Goal: Task Accomplishment & Management: Complete application form

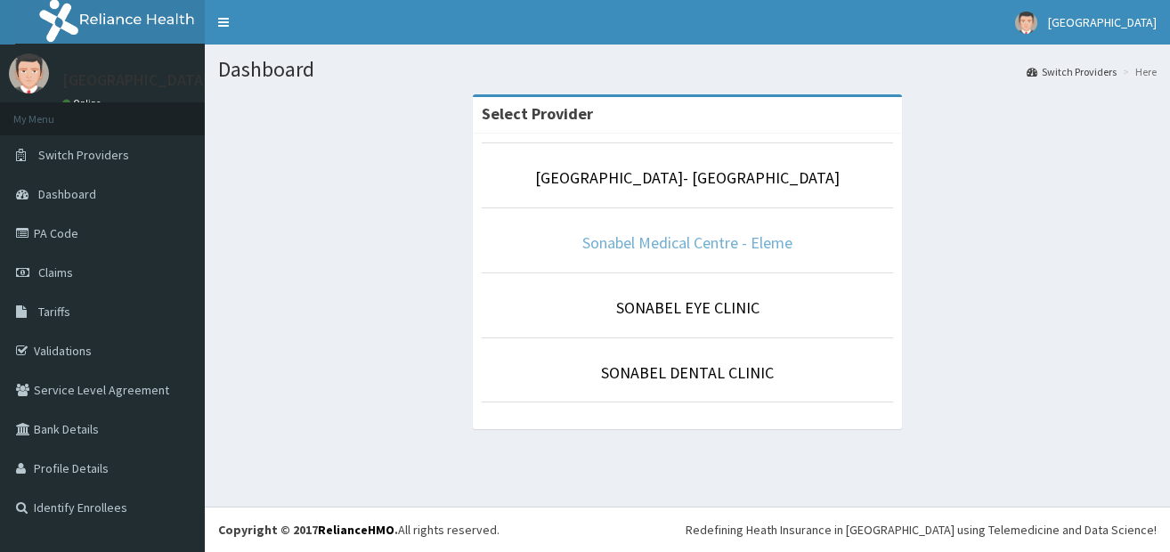
click at [635, 251] on link "Sonabel Medical Centre - Eleme" at bounding box center [687, 242] width 210 height 20
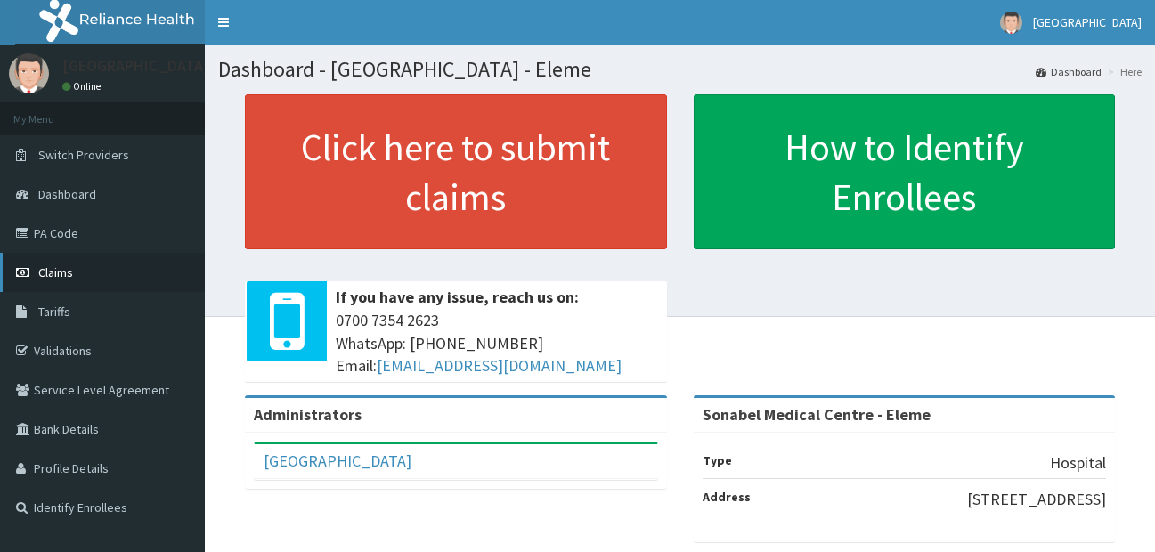
click at [70, 272] on span "Claims" at bounding box center [55, 272] width 35 height 16
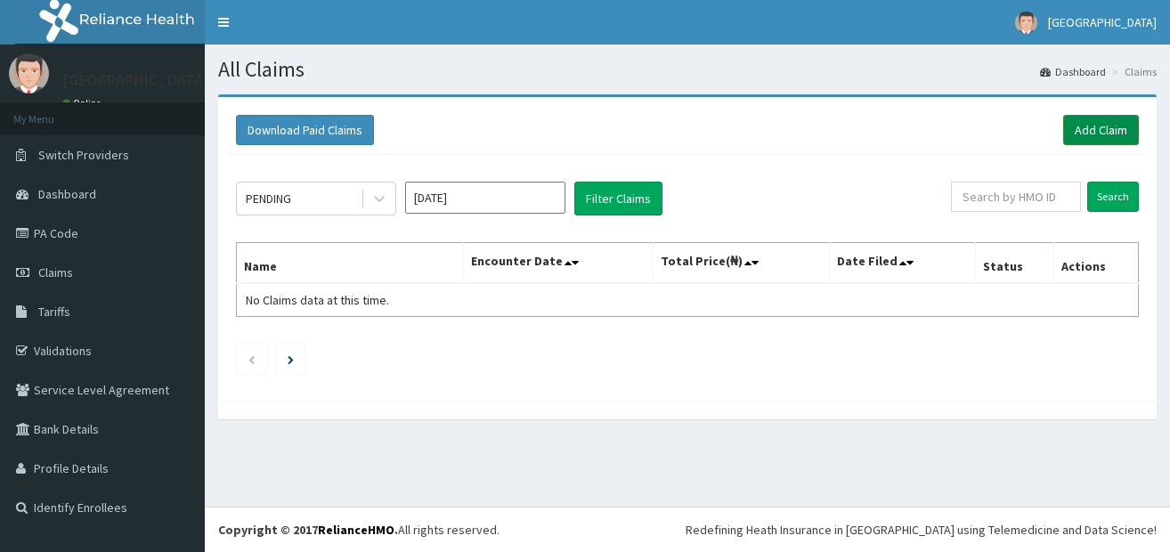
click at [1132, 134] on link "Add Claim" at bounding box center [1101, 130] width 76 height 30
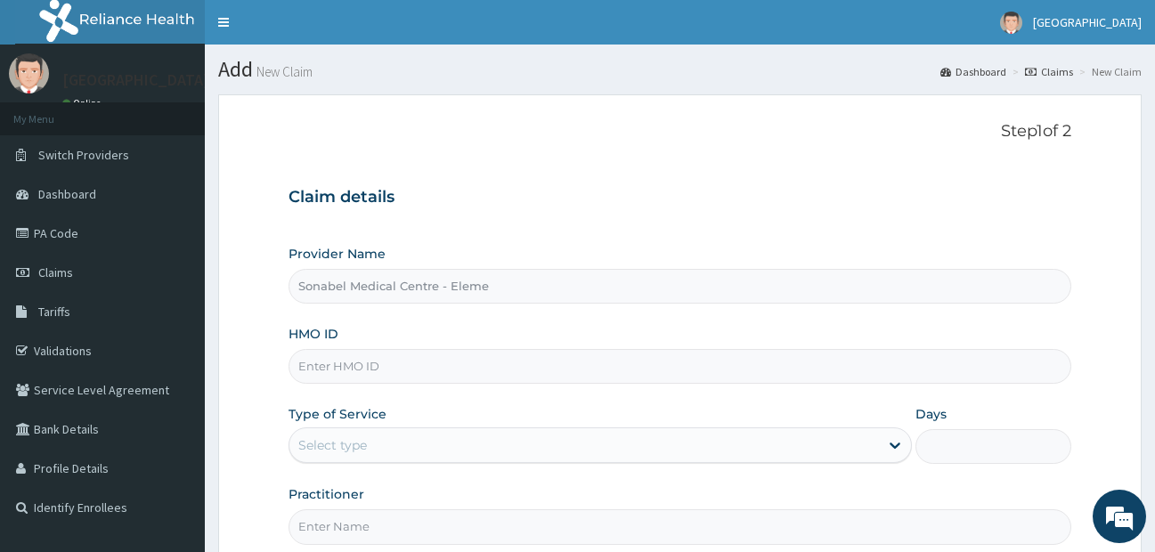
click at [499, 368] on input "HMO ID" at bounding box center [679, 366] width 783 height 35
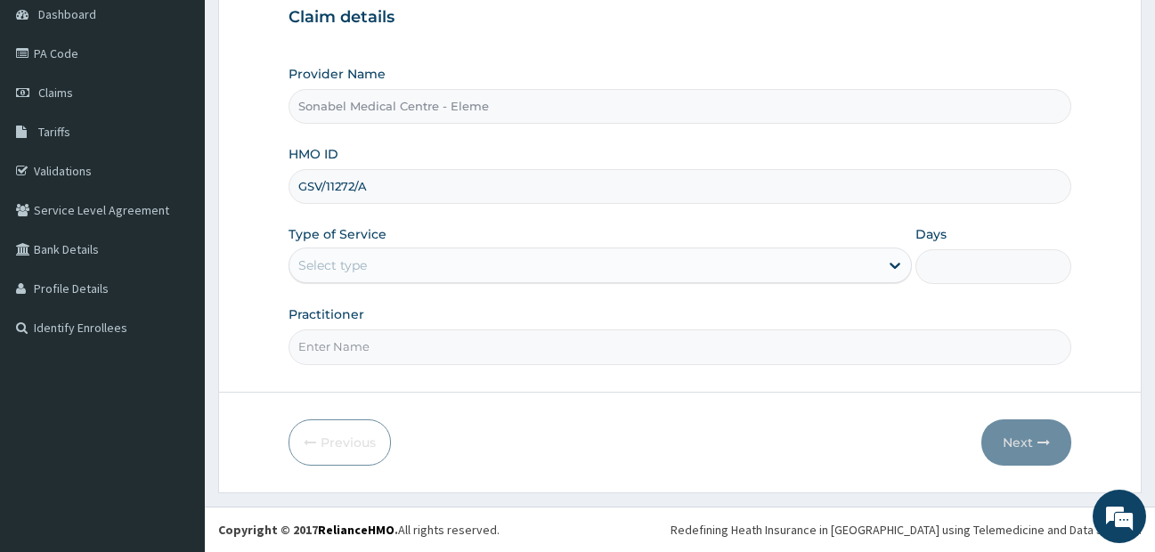
type input "GSV/11272/A"
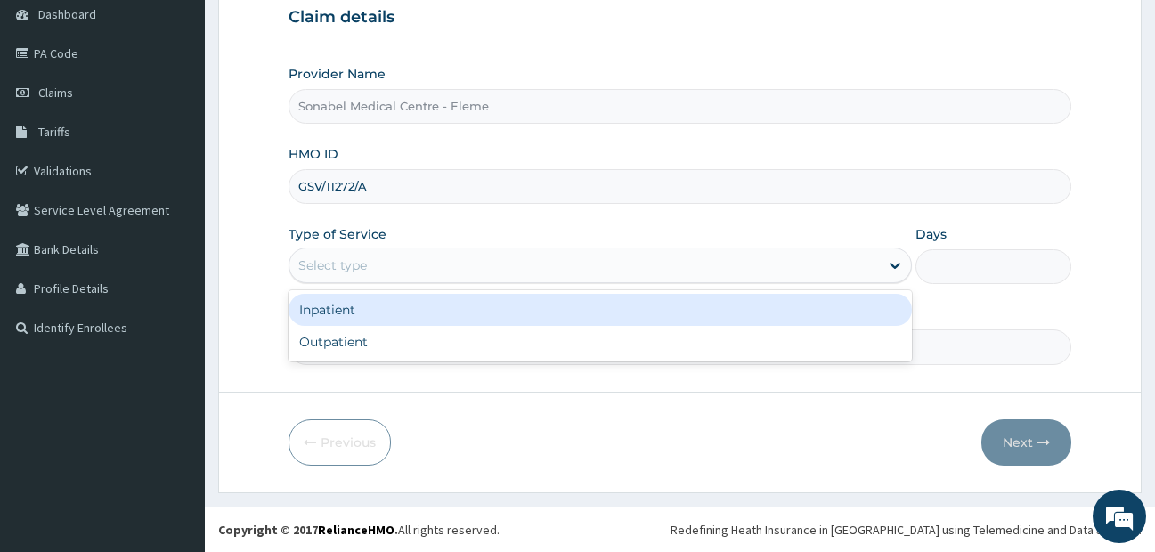
click at [417, 263] on div "Select type" at bounding box center [584, 265] width 590 height 28
click at [388, 304] on div "Inpatient" at bounding box center [600, 310] width 624 height 32
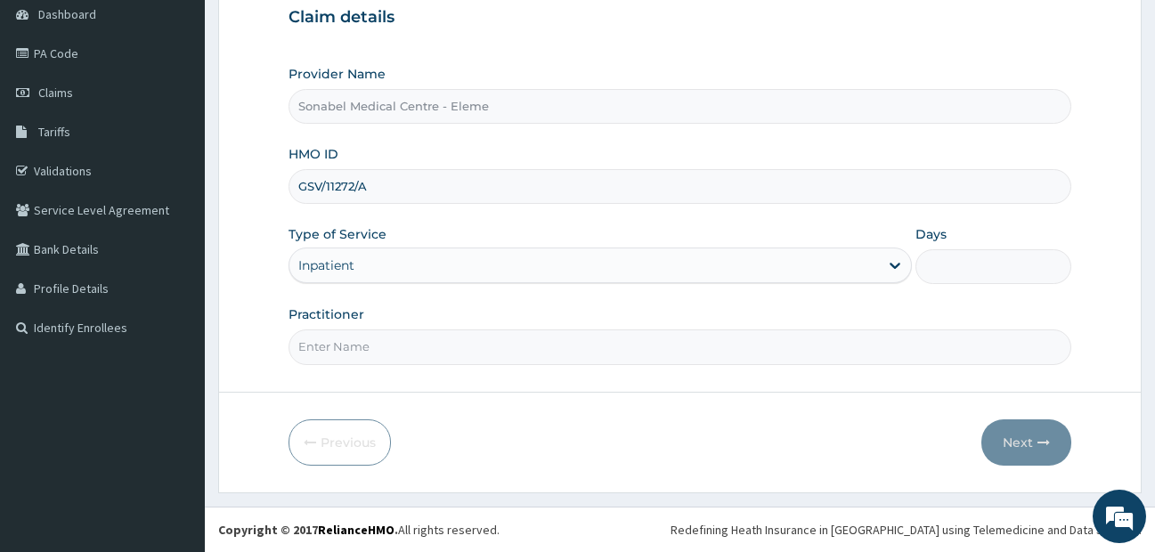
click at [959, 272] on input "Days" at bounding box center [993, 266] width 156 height 35
type input "2"
click at [487, 337] on input "Practitioner" at bounding box center [679, 346] width 783 height 35
type input "DR NTIA"
click at [1015, 444] on button "Next" at bounding box center [1026, 442] width 90 height 46
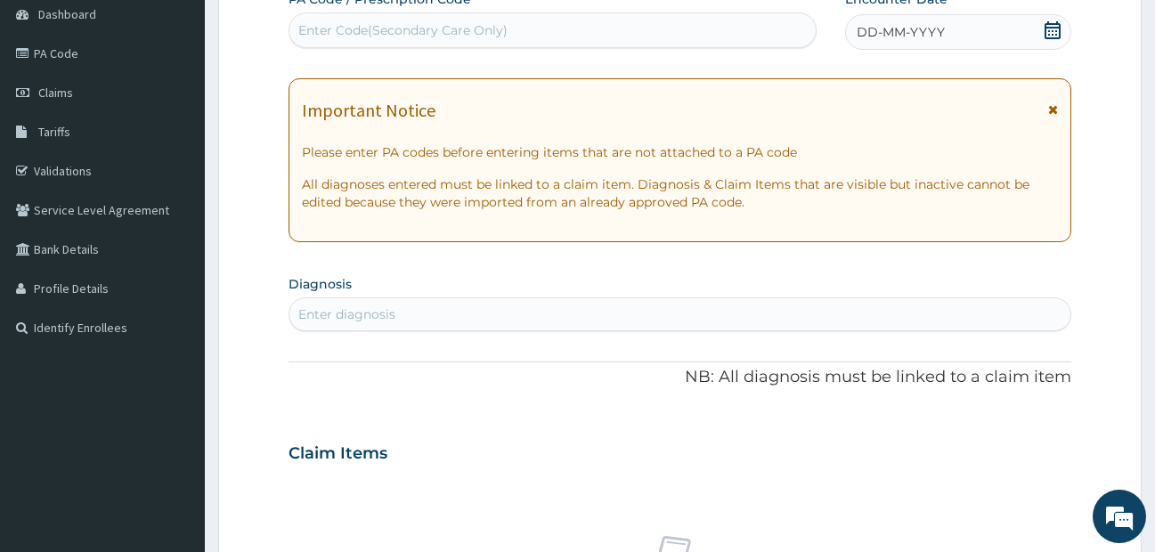
click at [752, 29] on div "Enter Code(Secondary Care Only)" at bounding box center [552, 30] width 526 height 28
paste input "PA/B8E85E"
type input "PA/B8E85E"
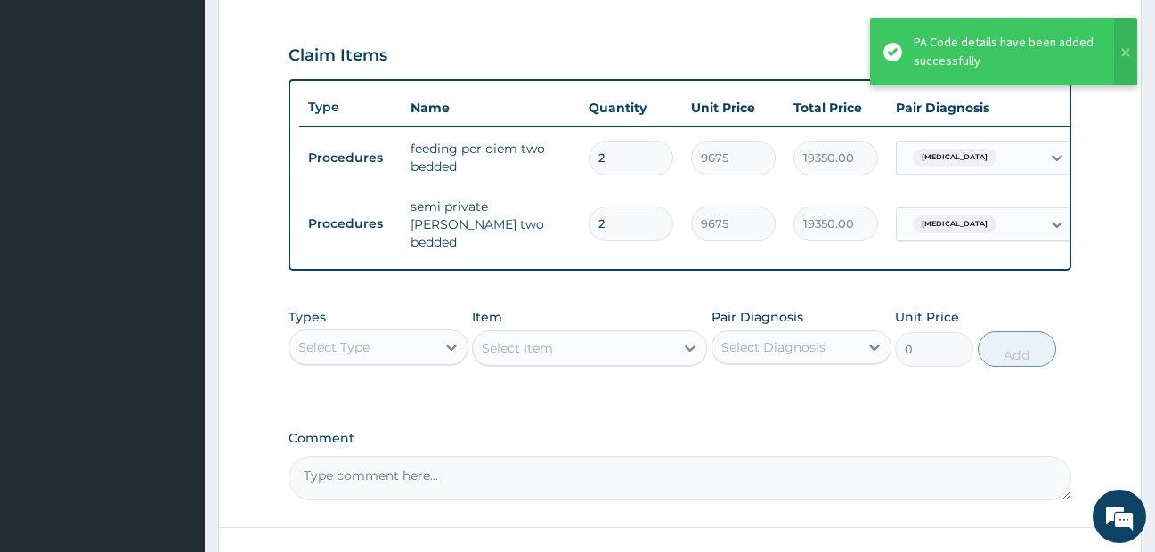
scroll to position [615, 0]
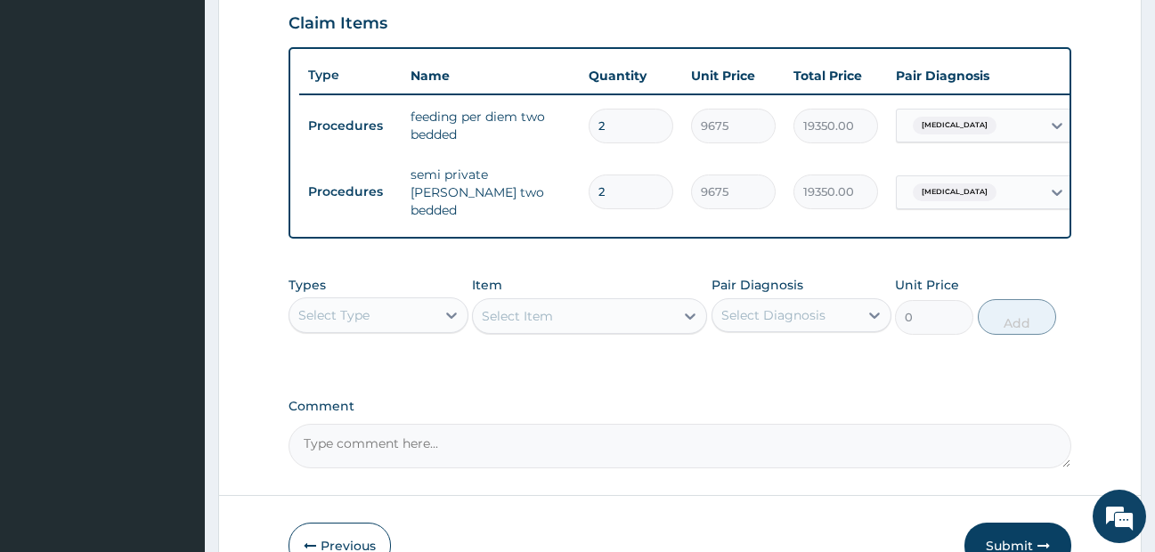
click at [383, 313] on div "Select Type" at bounding box center [362, 315] width 146 height 28
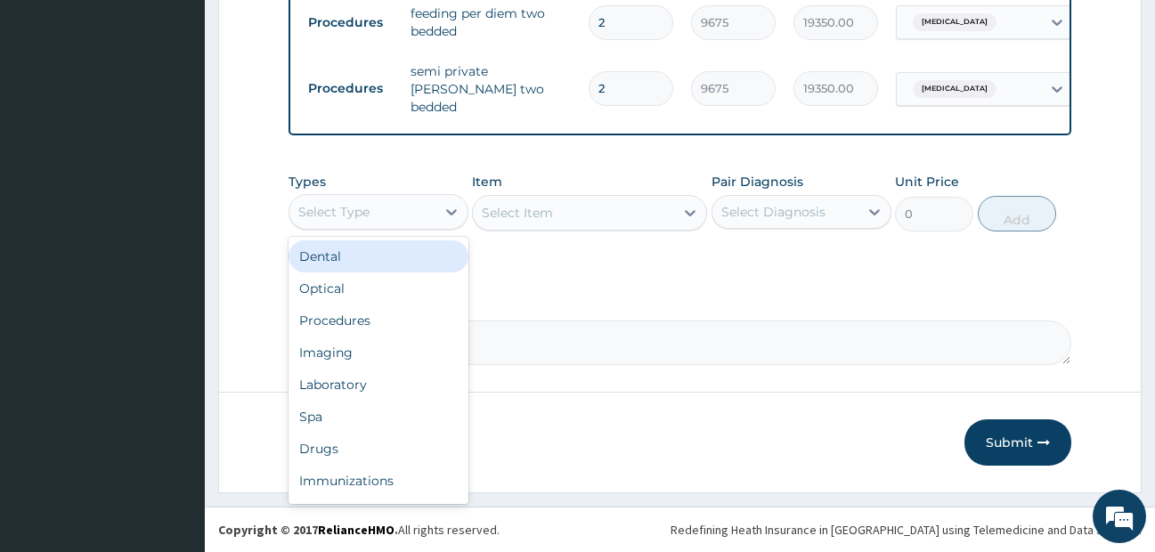
scroll to position [724, 0]
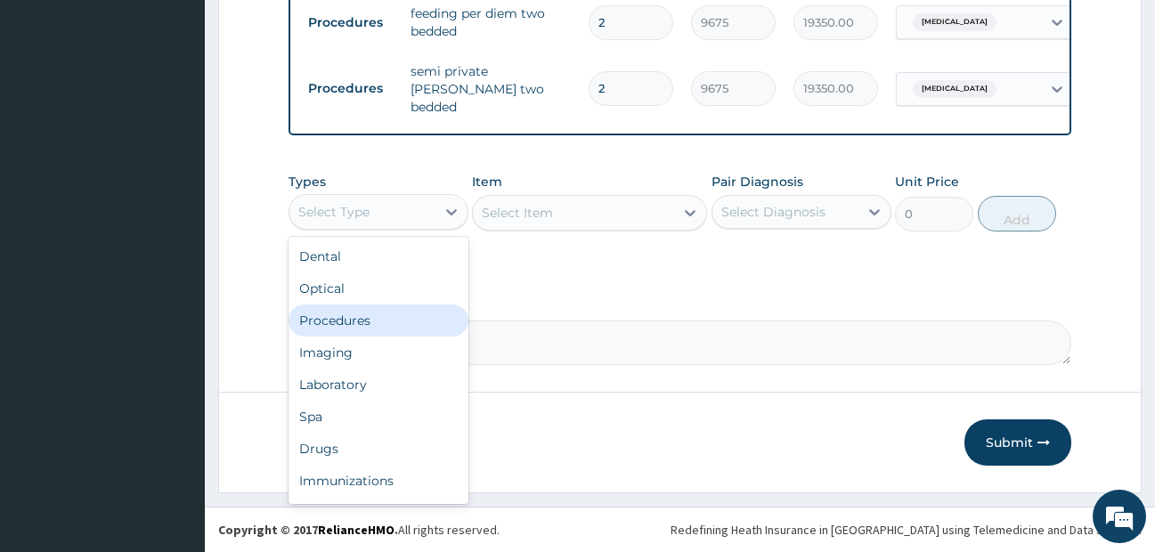
click at [377, 306] on div "Procedures" at bounding box center [378, 320] width 180 height 32
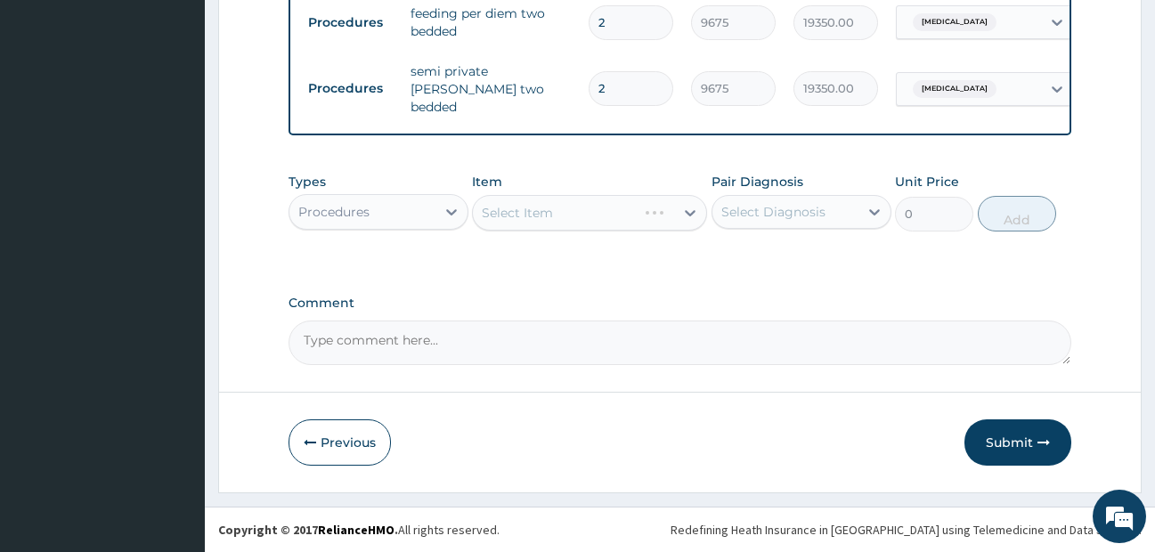
click at [535, 207] on div "Select Item" at bounding box center [589, 213] width 235 height 36
click at [534, 206] on div "Select Item" at bounding box center [517, 213] width 71 height 18
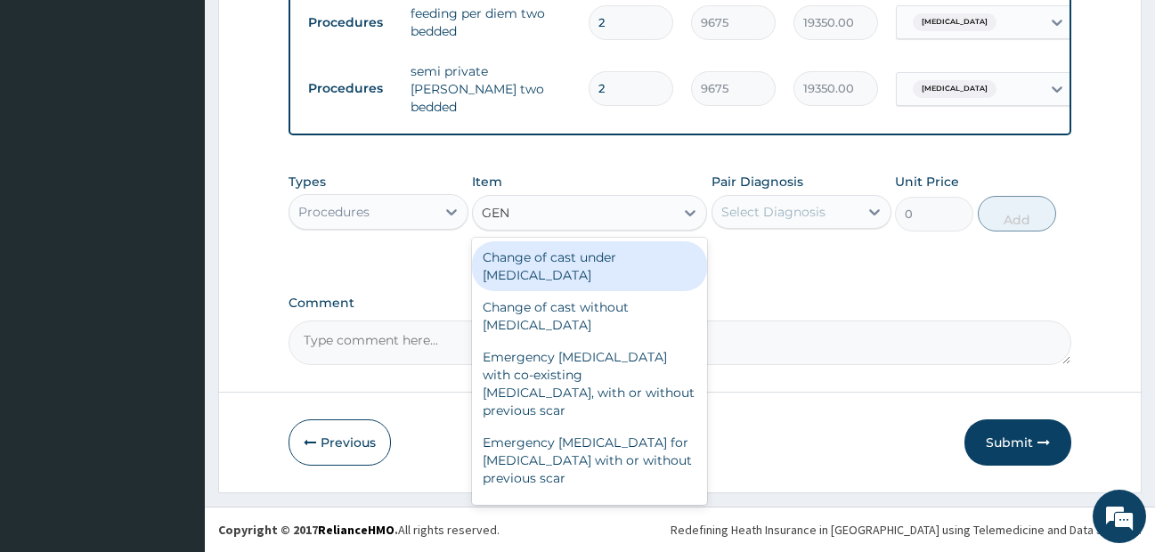
type input "GENE"
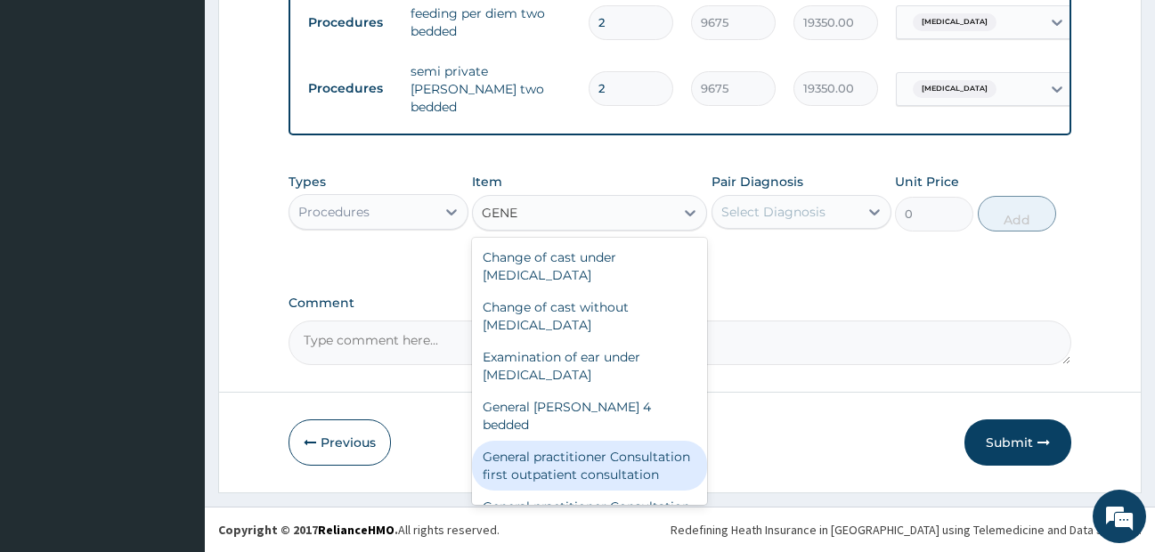
scroll to position [89, 0]
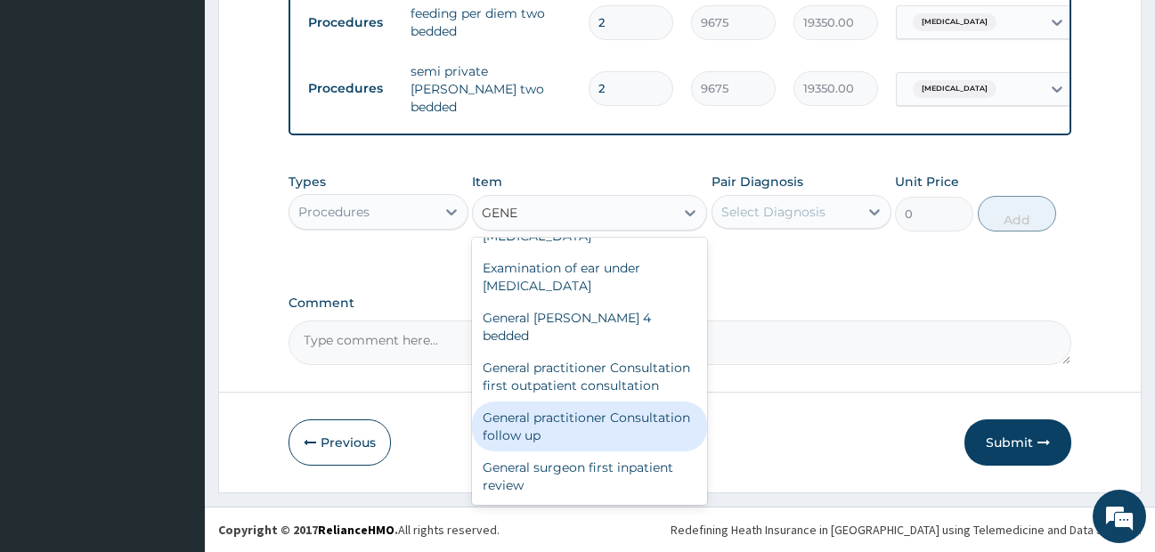
click at [541, 433] on div "General practitioner Consultation follow up" at bounding box center [589, 427] width 235 height 50
type input "2365"
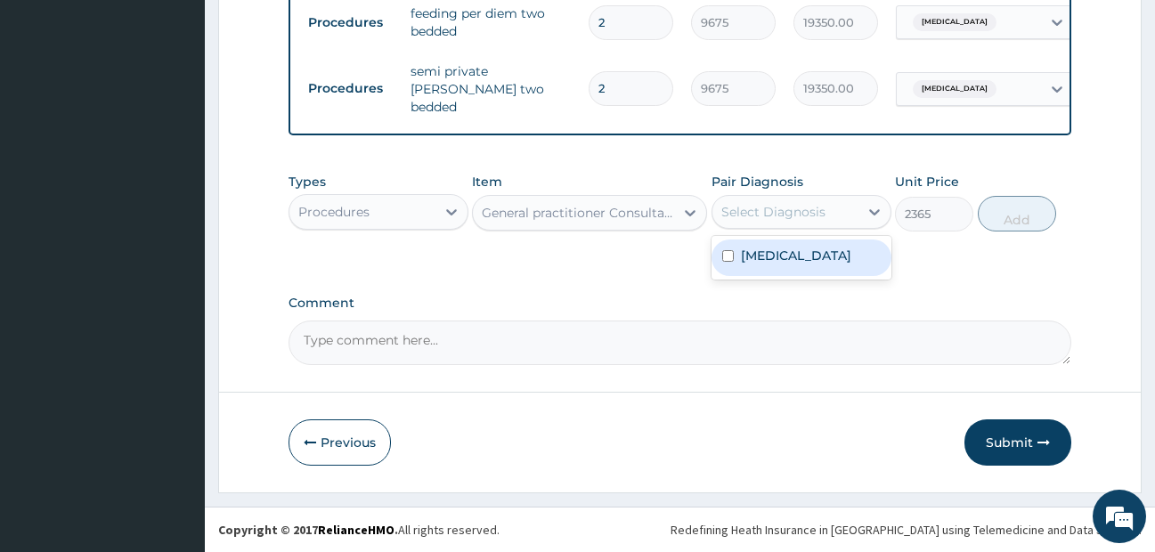
click at [821, 215] on div "Select Diagnosis" at bounding box center [773, 212] width 104 height 18
click at [814, 264] on label "Falciparum malaria" at bounding box center [796, 256] width 110 height 18
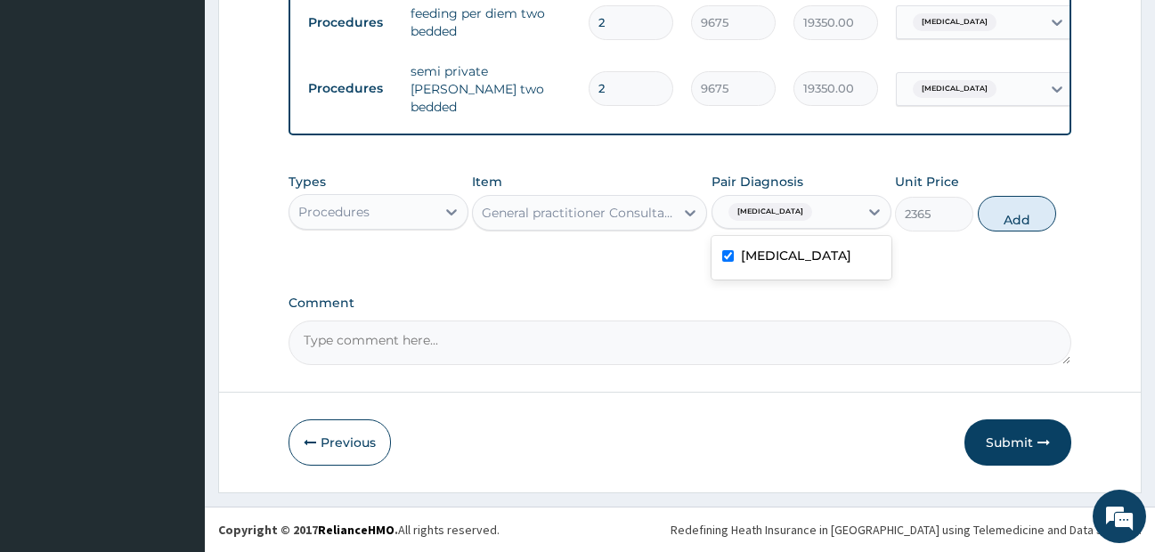
click at [814, 264] on label "Falciparum malaria" at bounding box center [796, 256] width 110 height 18
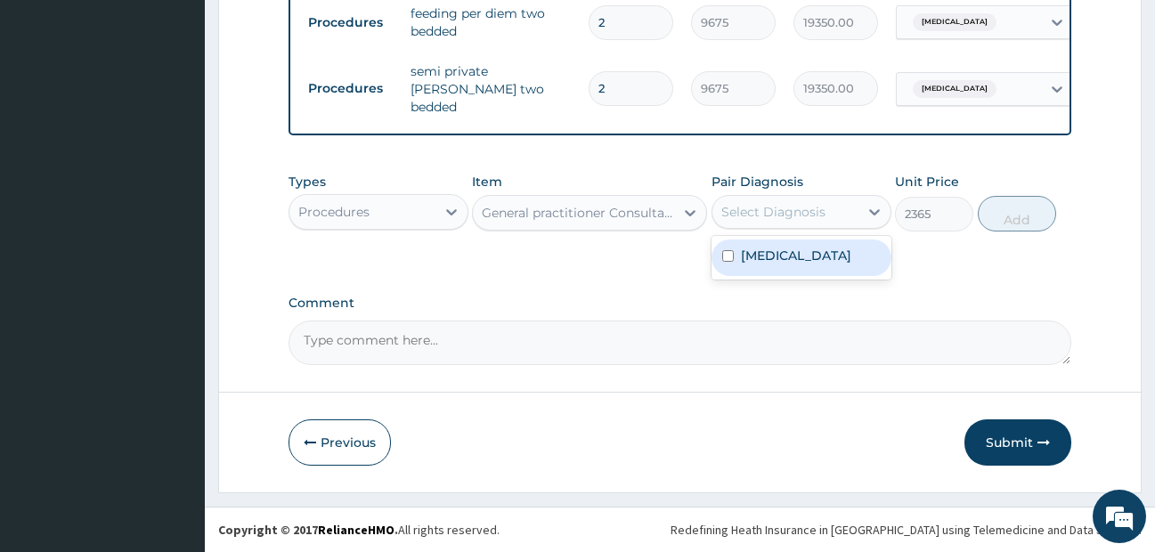
click at [795, 255] on label "Falciparum malaria" at bounding box center [796, 256] width 110 height 18
checkbox input "true"
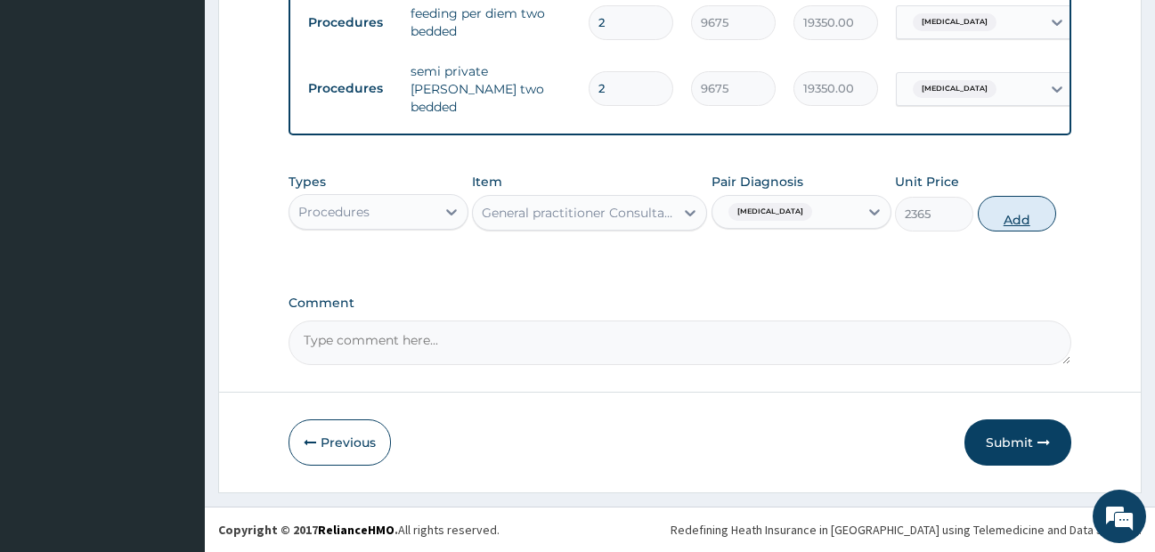
click at [1002, 217] on button "Add" at bounding box center [1017, 214] width 78 height 36
type input "0"
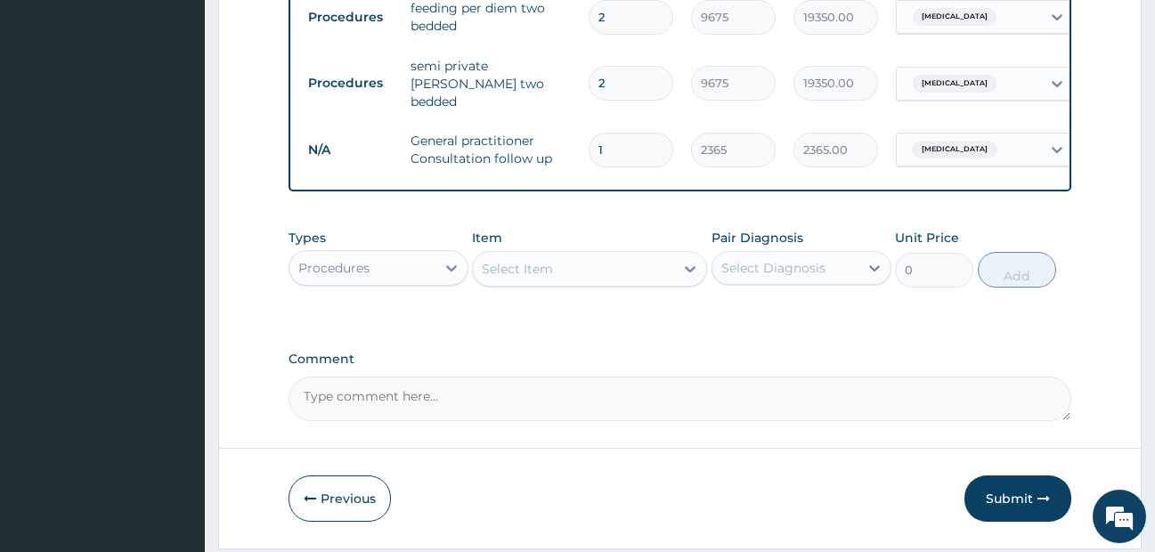
click at [524, 275] on div "Select Item" at bounding box center [517, 269] width 71 height 18
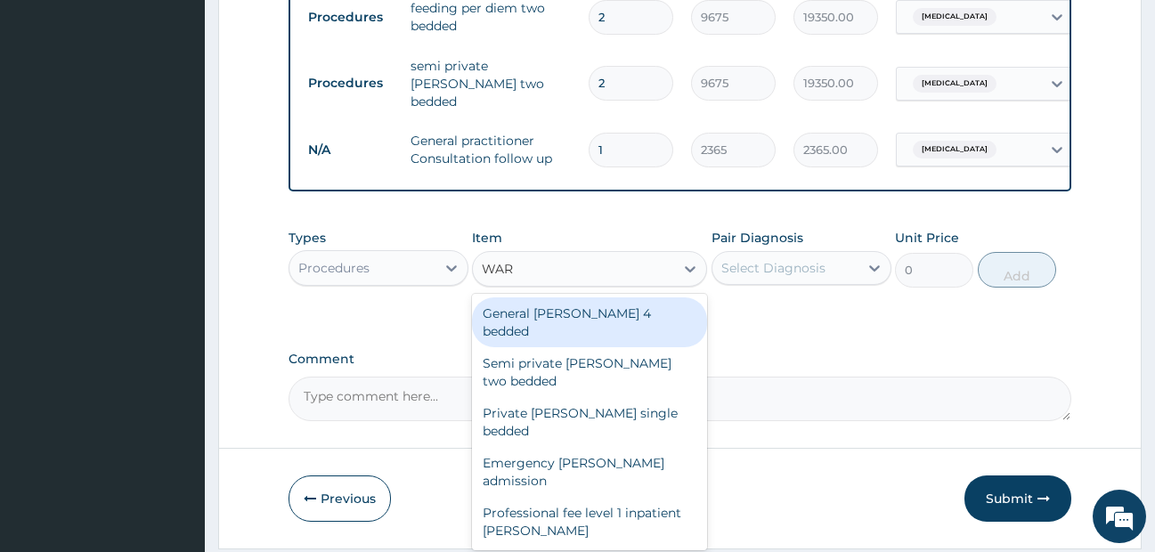
type input "WARD"
click at [599, 330] on div "General ward 4 bedded" at bounding box center [589, 322] width 235 height 50
type input "6987.5"
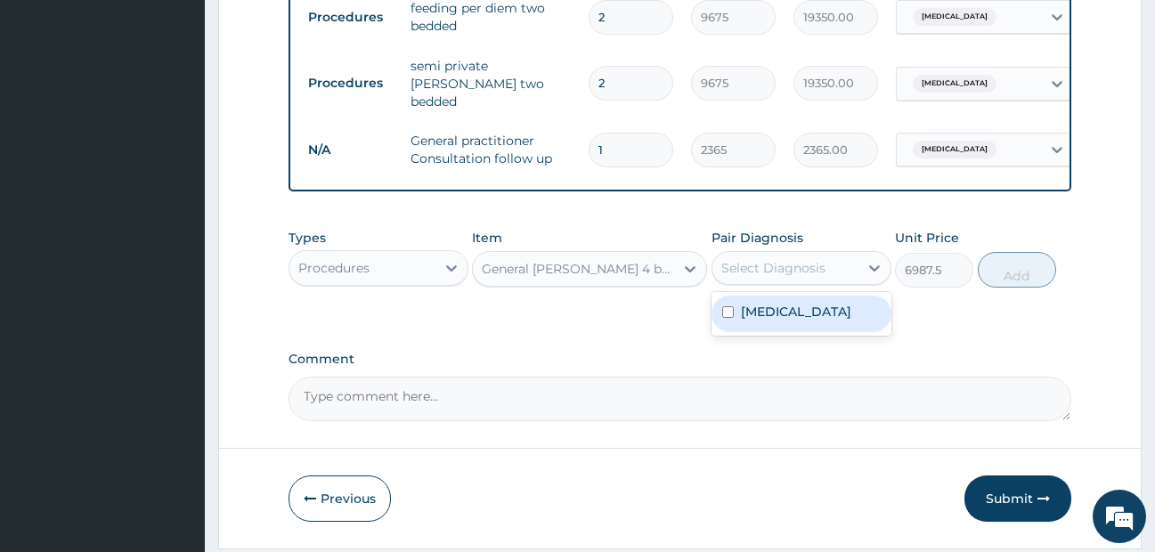
click at [847, 280] on div "Select Diagnosis" at bounding box center [785, 268] width 146 height 28
click at [815, 332] on div "Falciparum malaria" at bounding box center [801, 314] width 180 height 37
checkbox input "true"
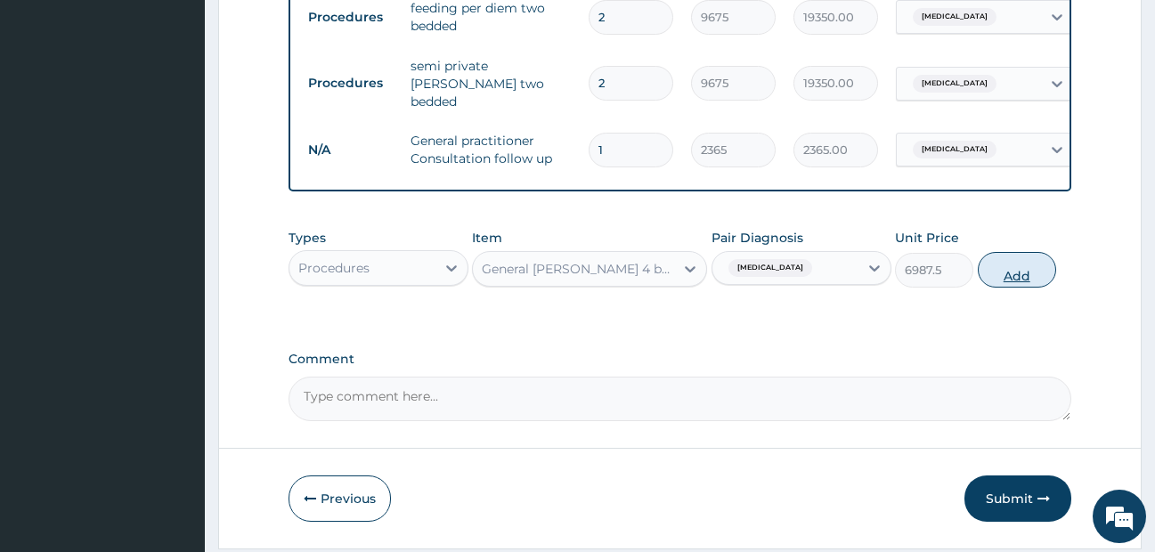
click at [988, 280] on button "Add" at bounding box center [1017, 270] width 78 height 36
type input "0"
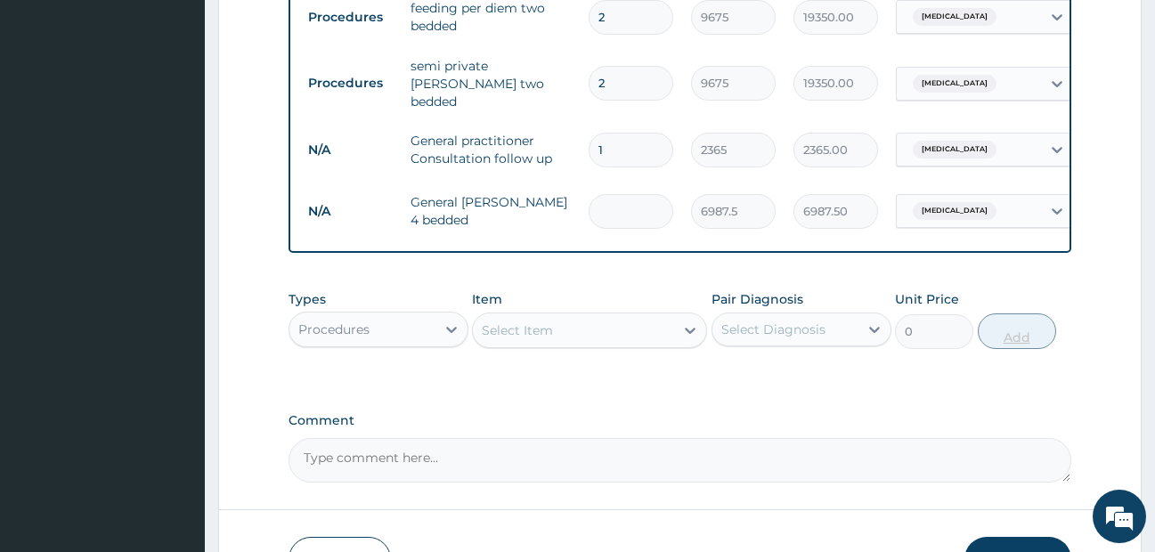
type input "0.00"
type input "2"
type input "13975.00"
type input "2"
click at [506, 338] on div "Select Item" at bounding box center [517, 330] width 71 height 18
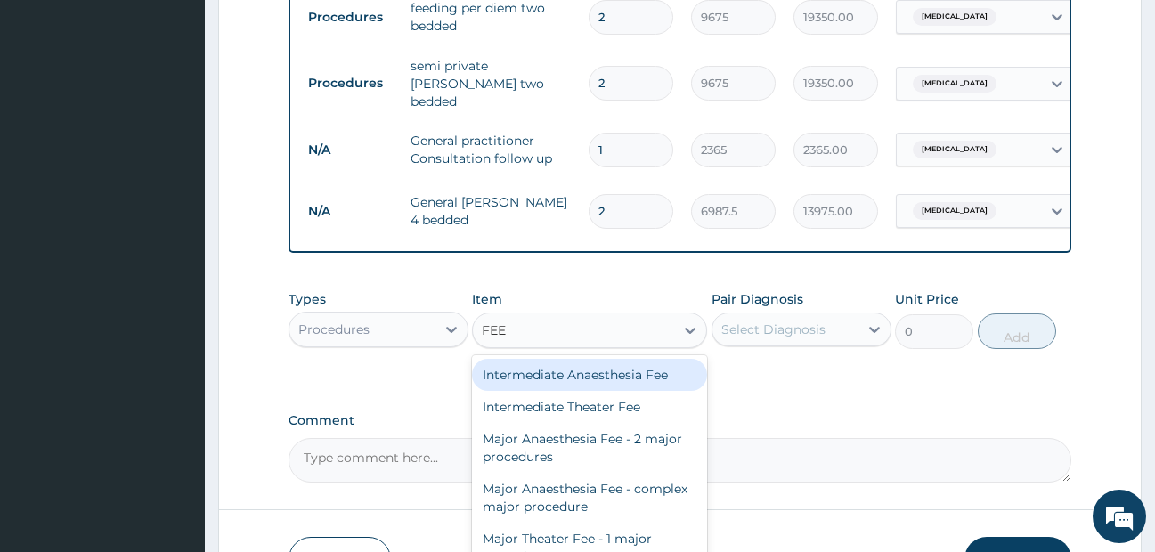
type input "FEED"
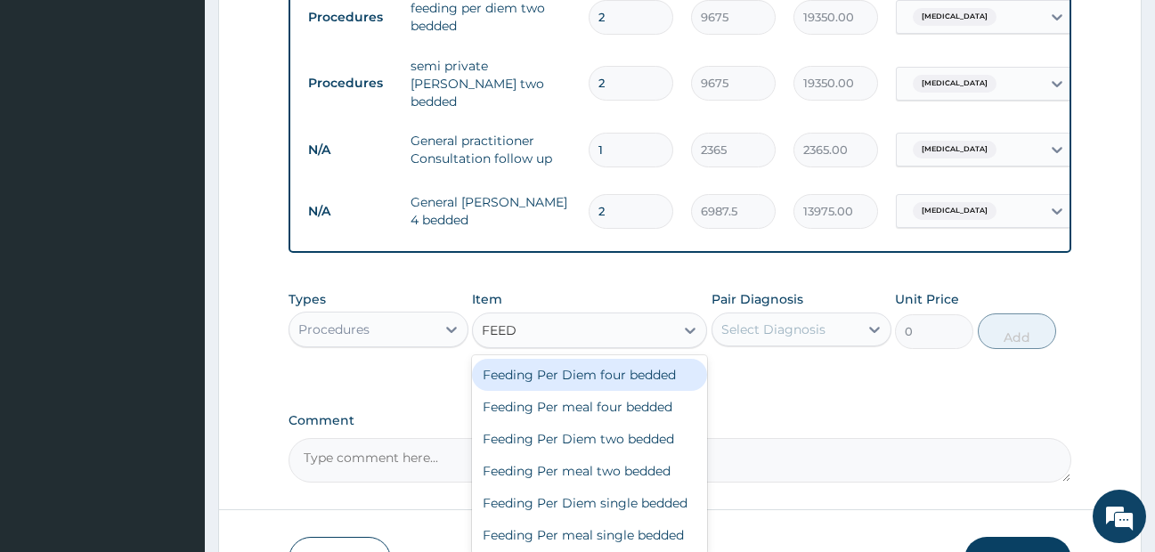
click at [655, 385] on div "Feeding Per Diem four bedded" at bounding box center [589, 375] width 235 height 32
type input "8062.5"
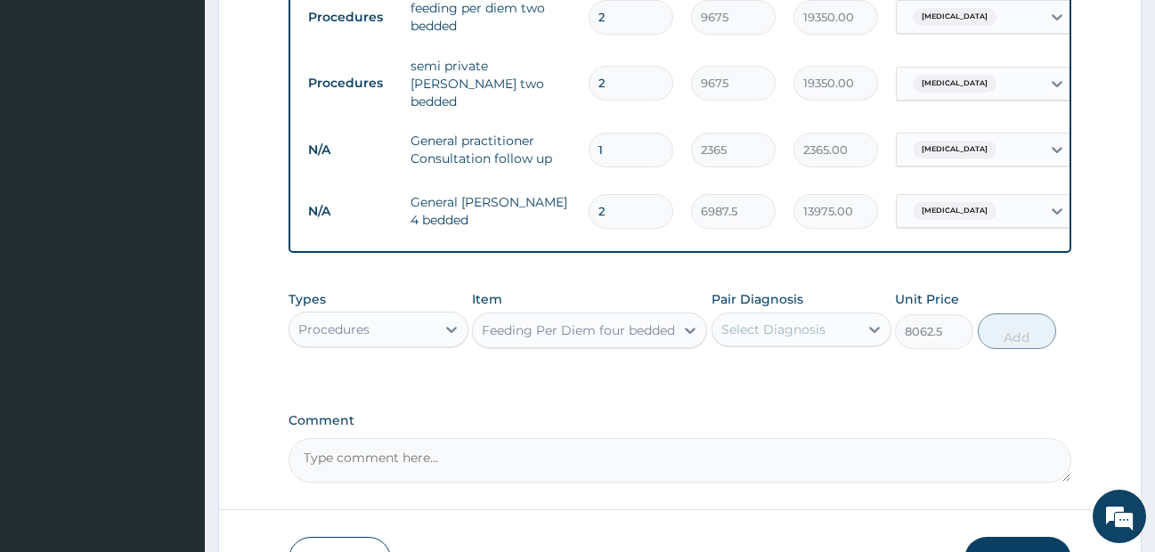
click at [773, 337] on div "Select Diagnosis" at bounding box center [773, 330] width 104 height 18
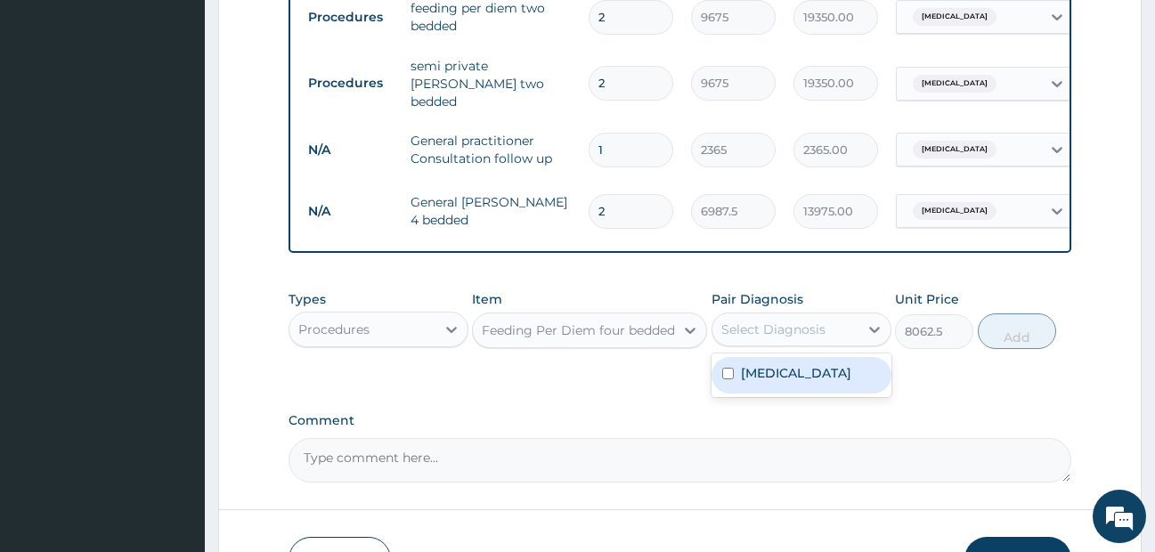
click at [776, 375] on label "Falciparum malaria" at bounding box center [796, 373] width 110 height 18
checkbox input "true"
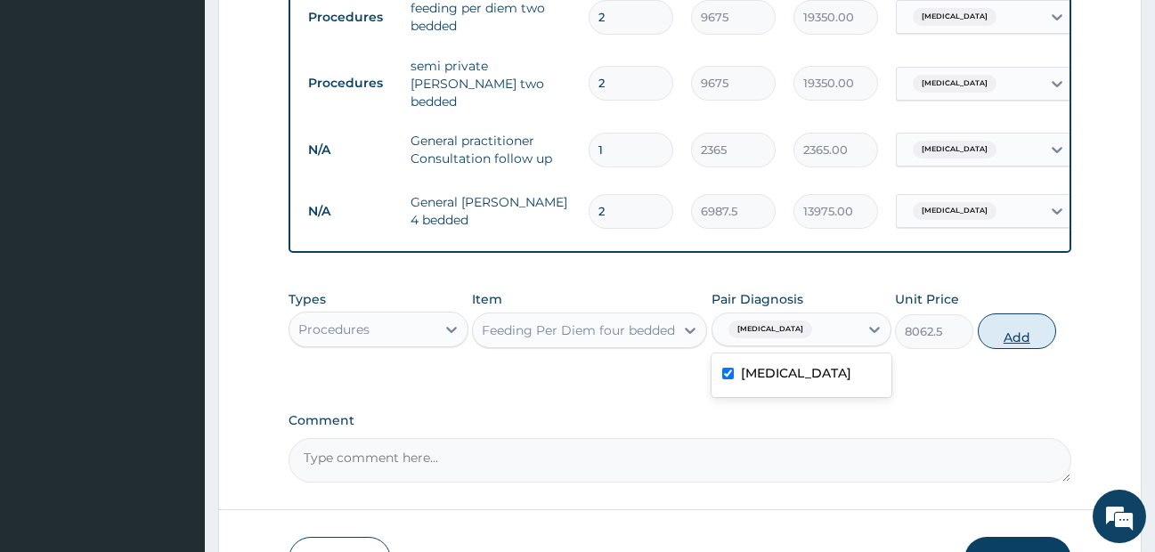
click at [1035, 339] on button "Add" at bounding box center [1017, 331] width 78 height 36
type input "0"
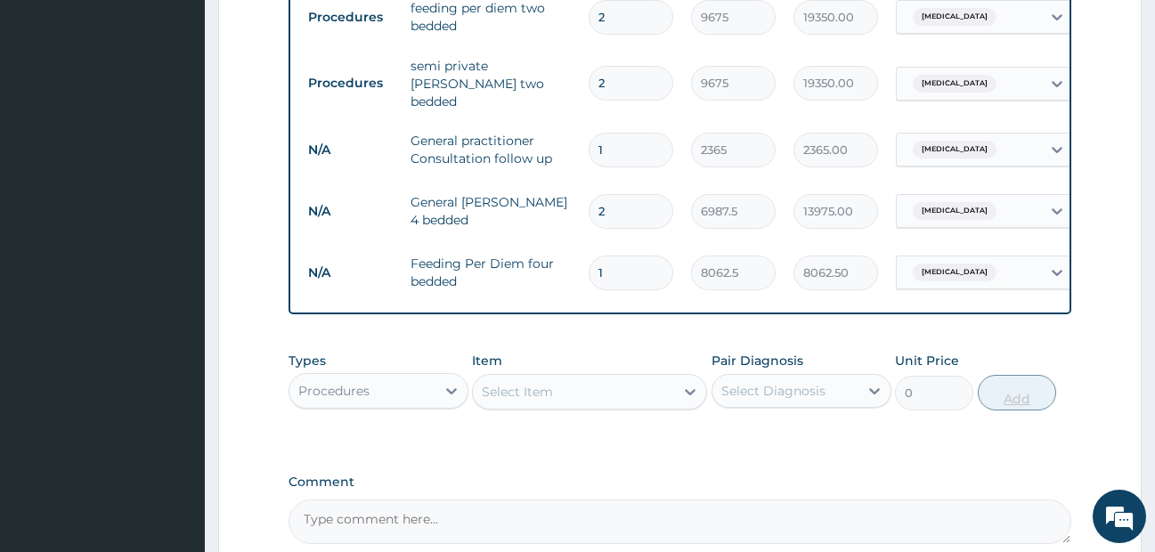
type input "0.00"
type input "2"
type input "16125.00"
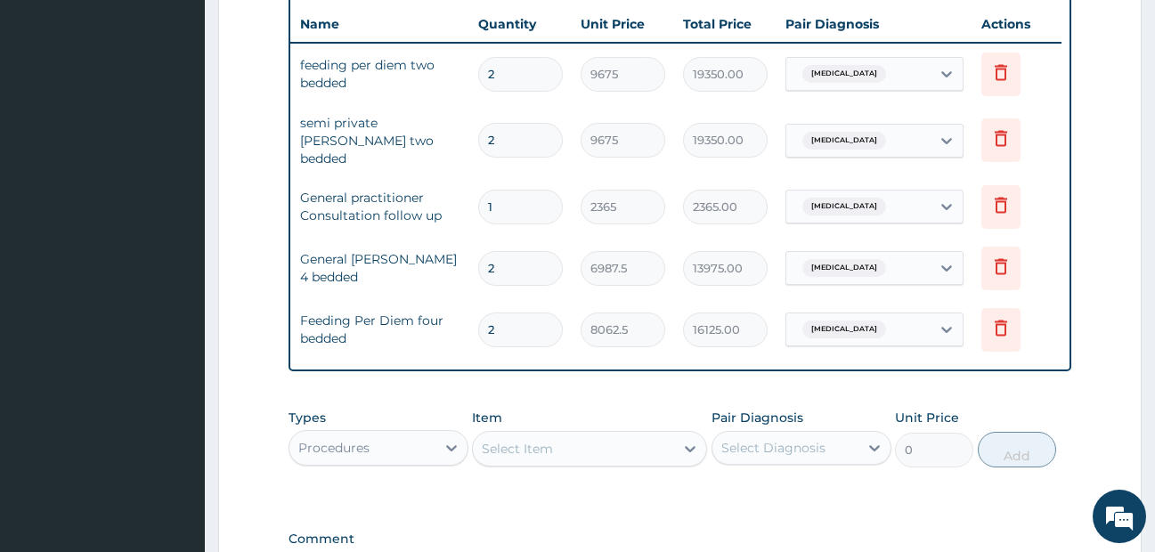
scroll to position [635, 0]
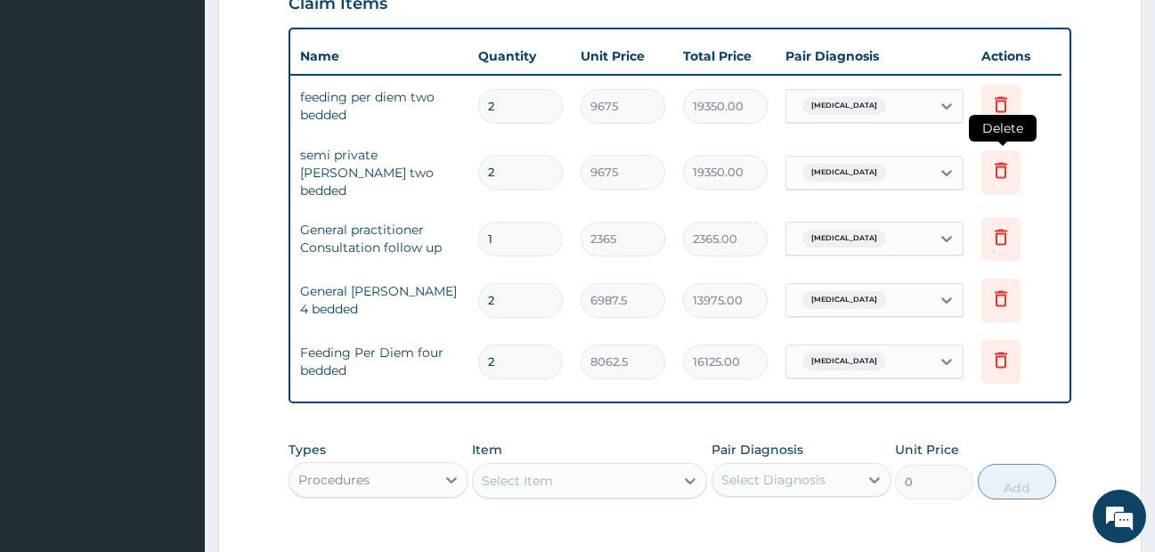
type input "2"
click at [1003, 166] on icon at bounding box center [1000, 169] width 21 height 21
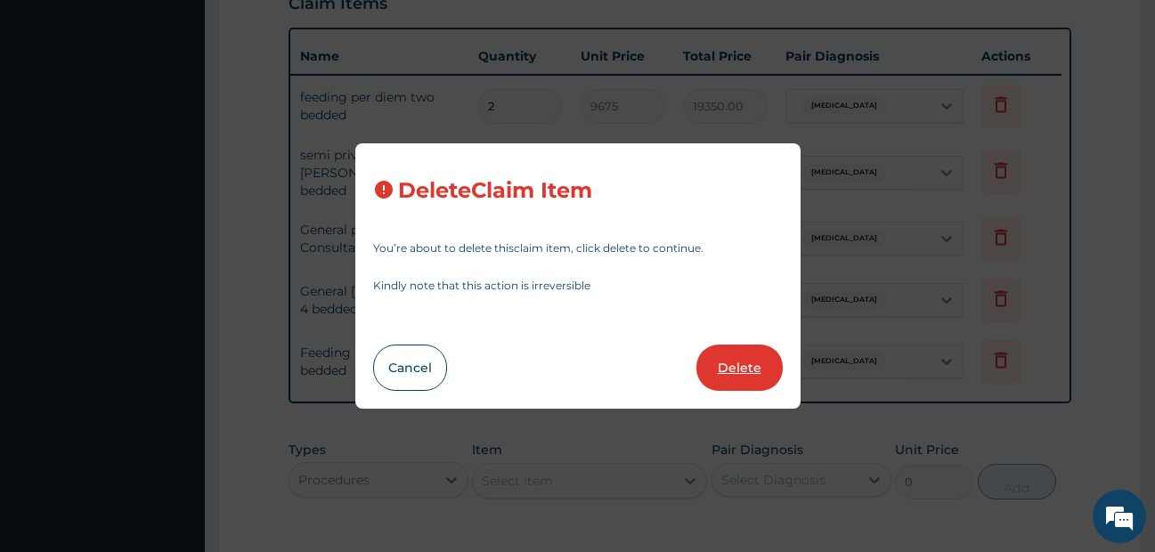
click at [747, 366] on button "Delete" at bounding box center [739, 368] width 86 height 46
type input "1"
type input "2365"
type input "2365.00"
type input "2"
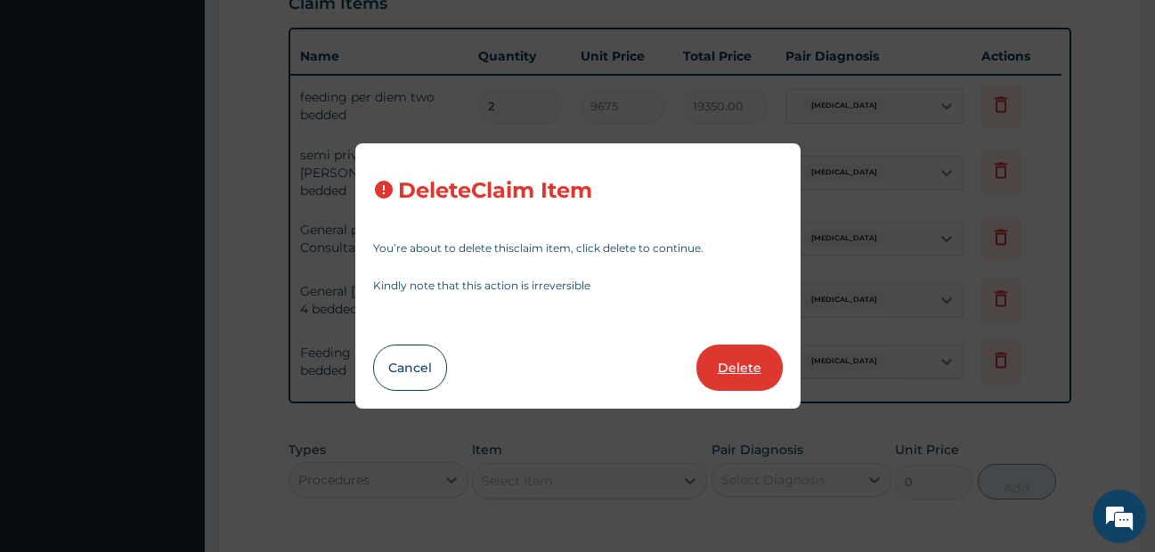
type input "6987.5"
type input "13975.00"
type input "8062.5"
type input "16125.00"
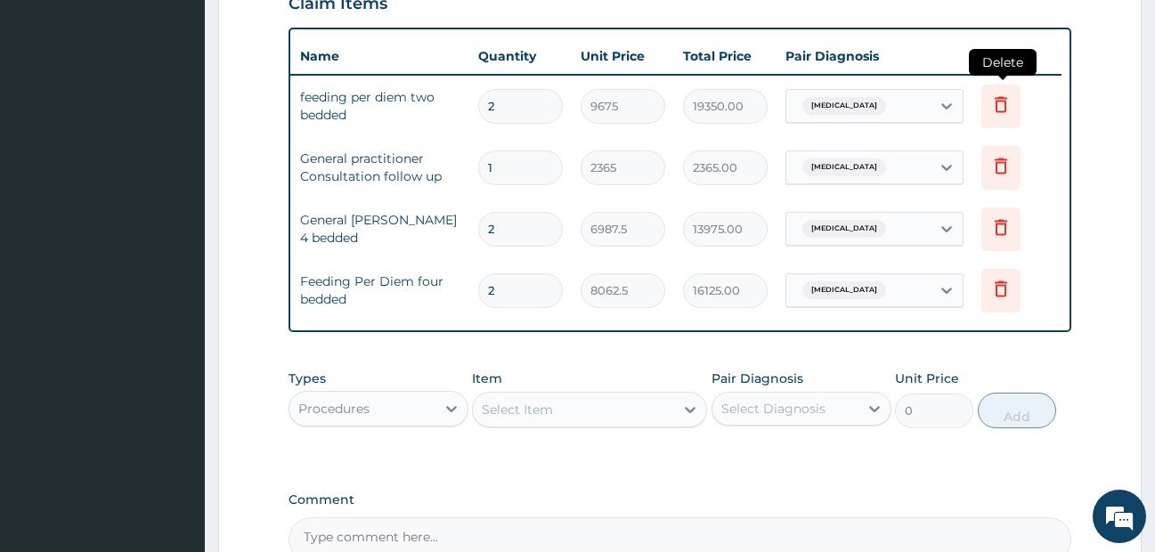
click at [990, 108] on icon at bounding box center [1000, 103] width 21 height 21
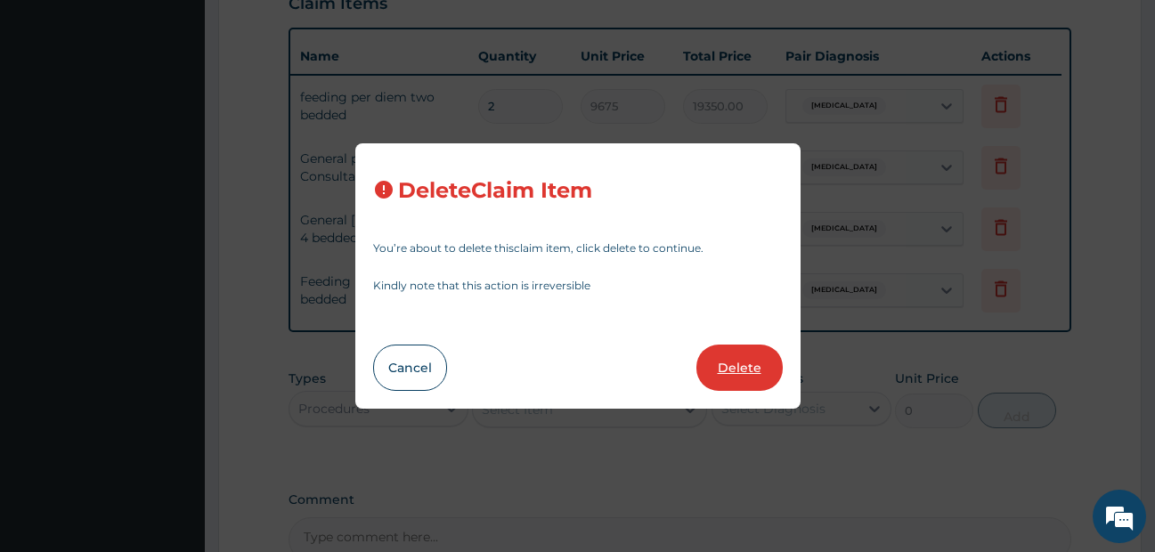
click at [741, 378] on button "Delete" at bounding box center [739, 368] width 86 height 46
type input "1"
type input "2365"
type input "2365.00"
type input "2"
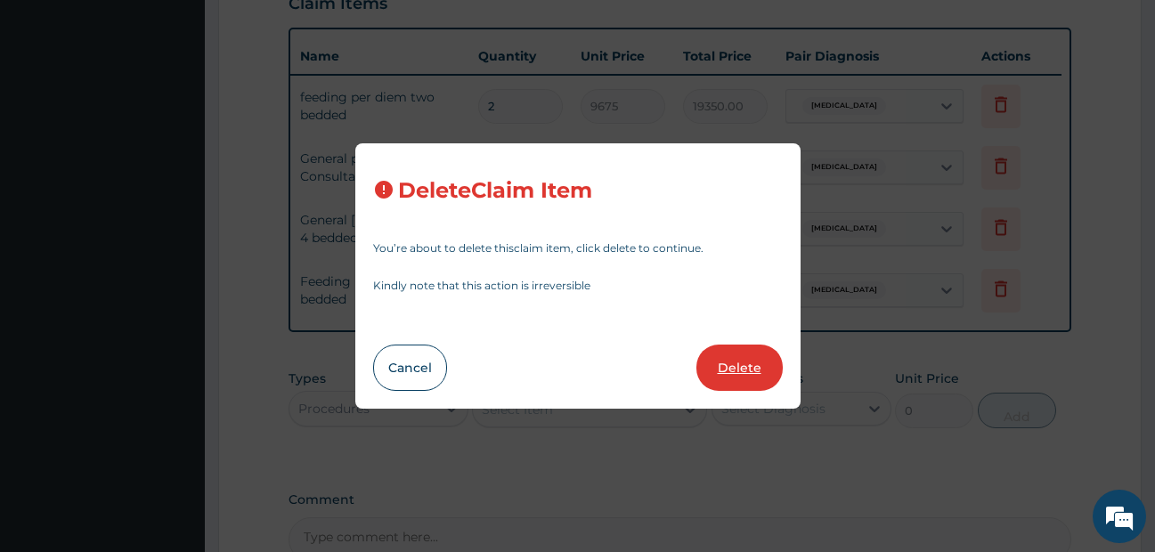
type input "6987.5"
type input "13975.00"
type input "8062.5"
type input "16125.00"
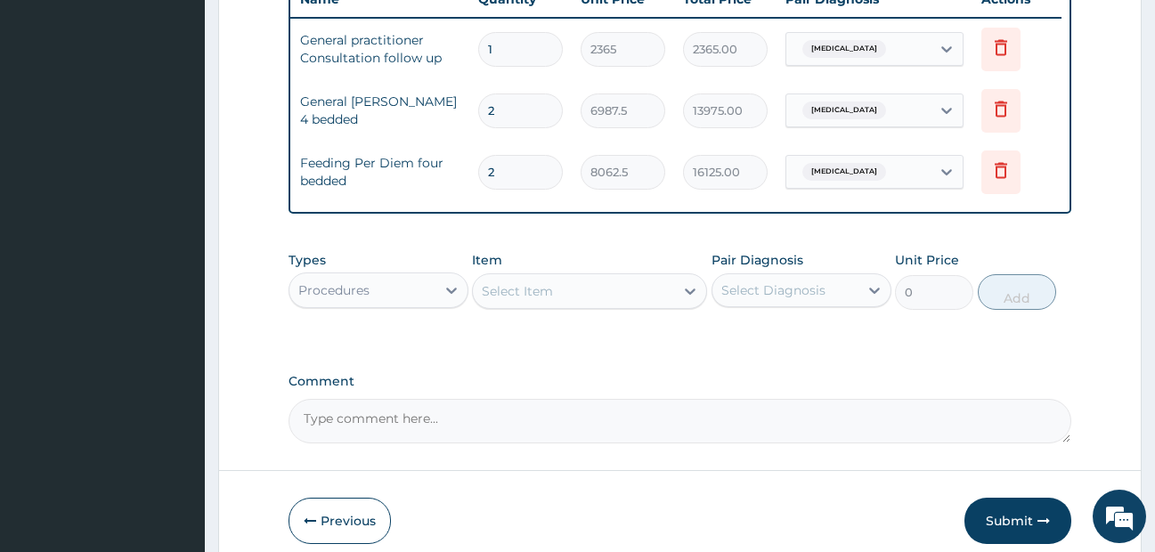
scroll to position [724, 0]
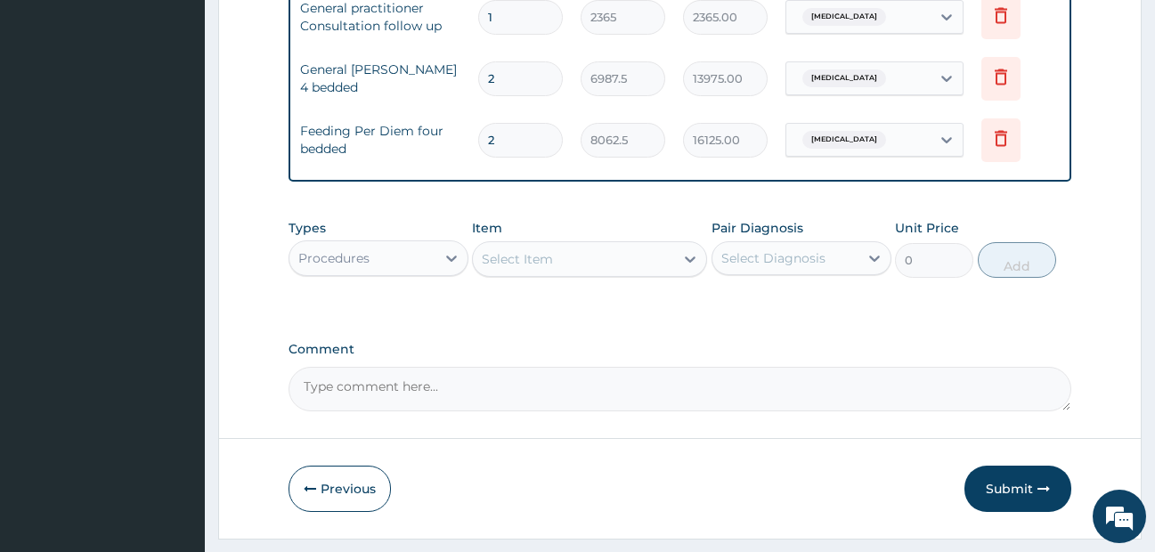
click at [544, 268] on div "Select Item" at bounding box center [517, 259] width 71 height 18
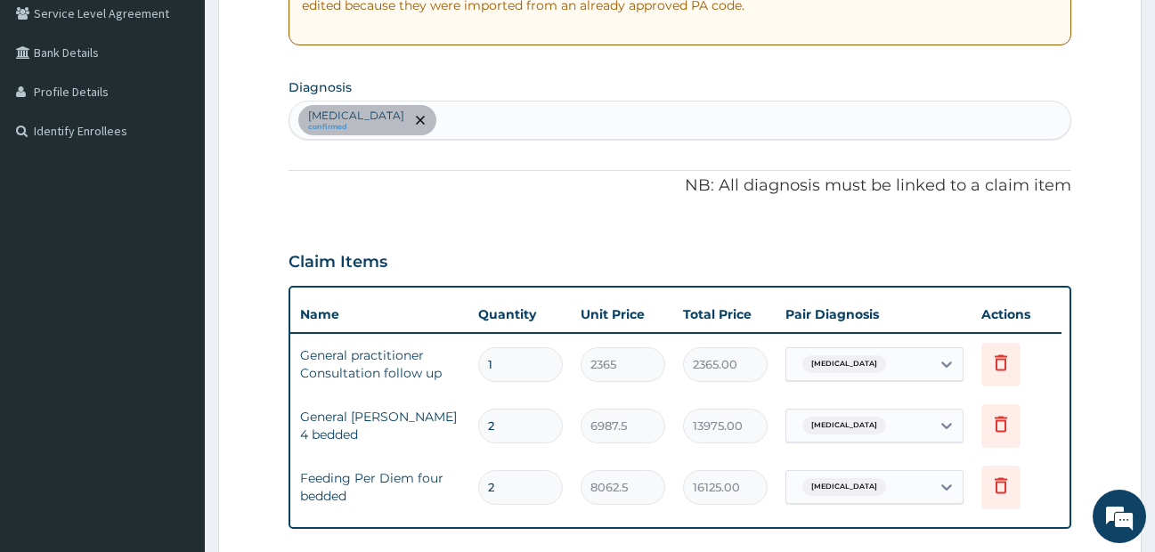
scroll to position [368, 0]
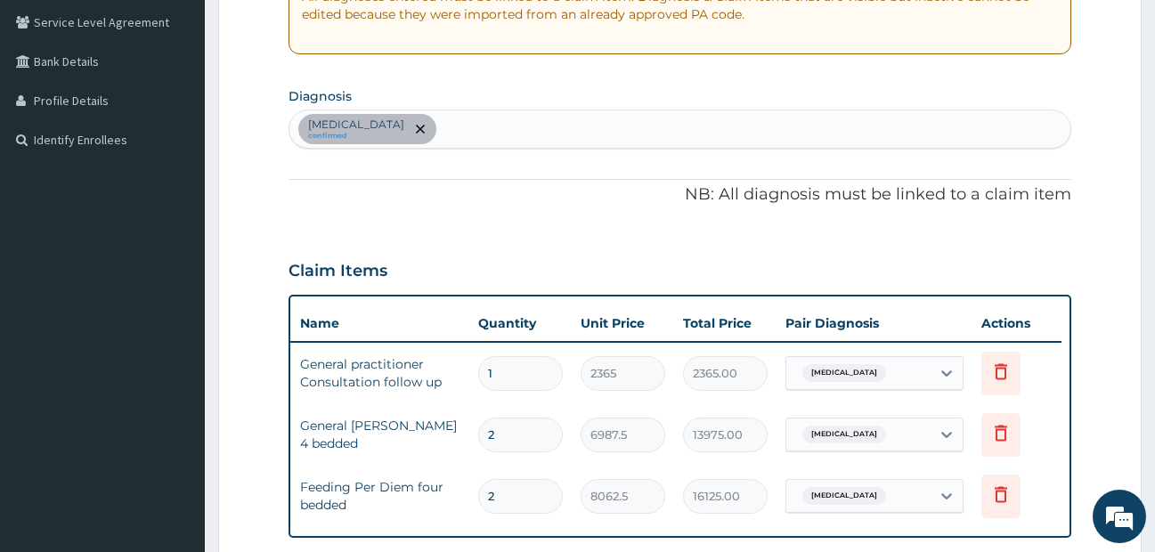
click at [556, 131] on div "Falciparum malaria confirmed" at bounding box center [680, 128] width 782 height 37
type input "HELMIN"
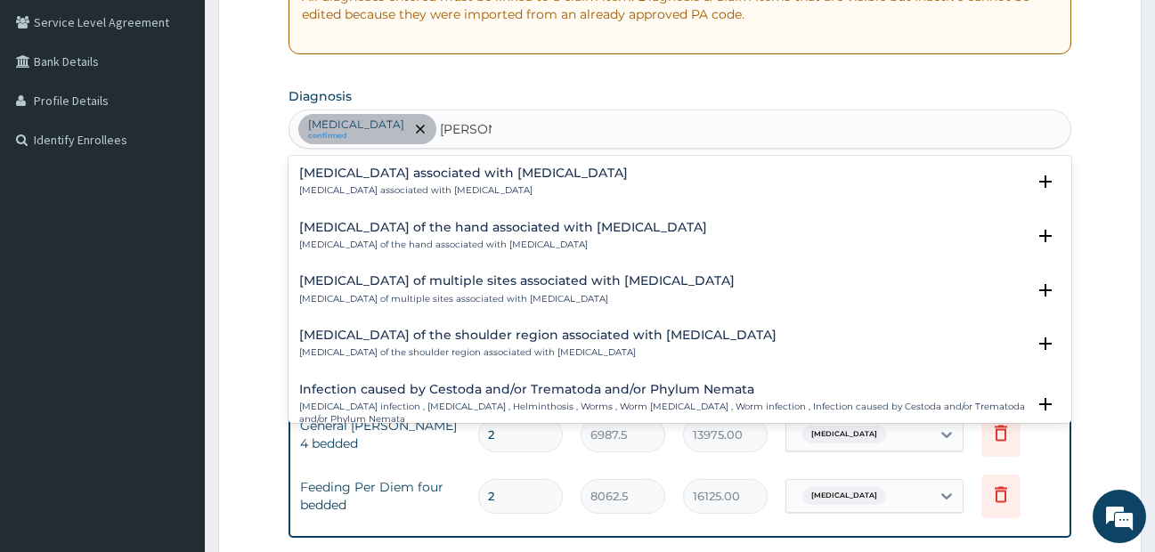
click at [551, 167] on h4 "Arthropathy associated with helminthiasis" at bounding box center [463, 172] width 329 height 13
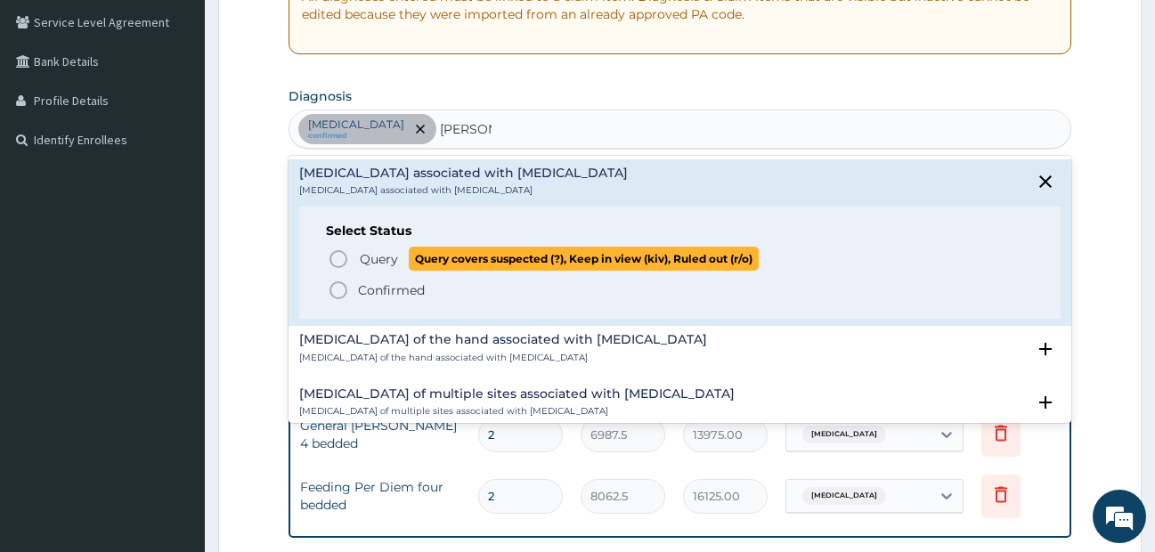
click at [339, 262] on icon "status option query" at bounding box center [338, 258] width 21 height 21
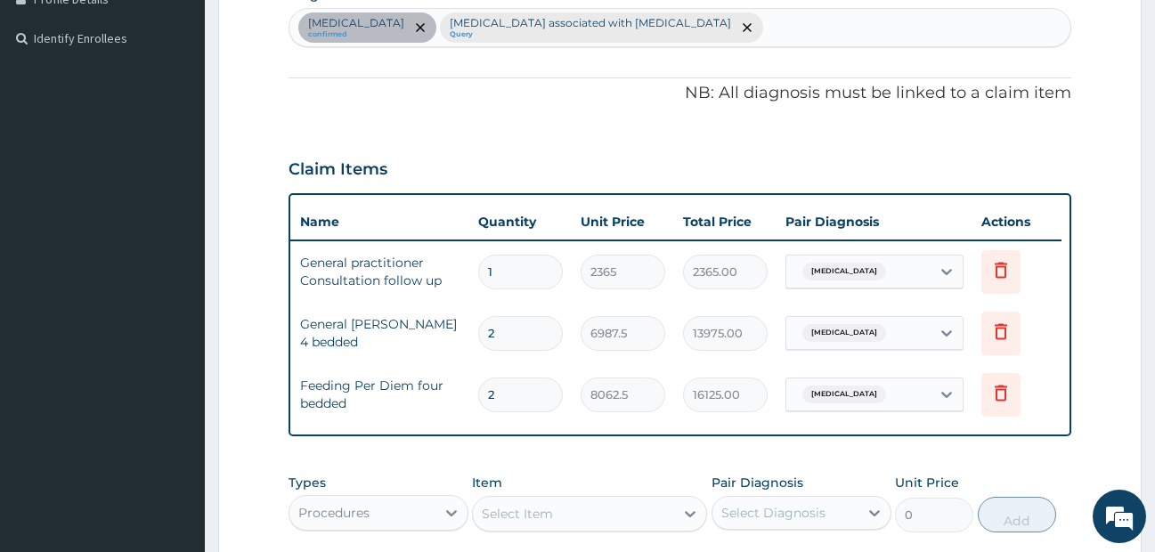
scroll to position [724, 0]
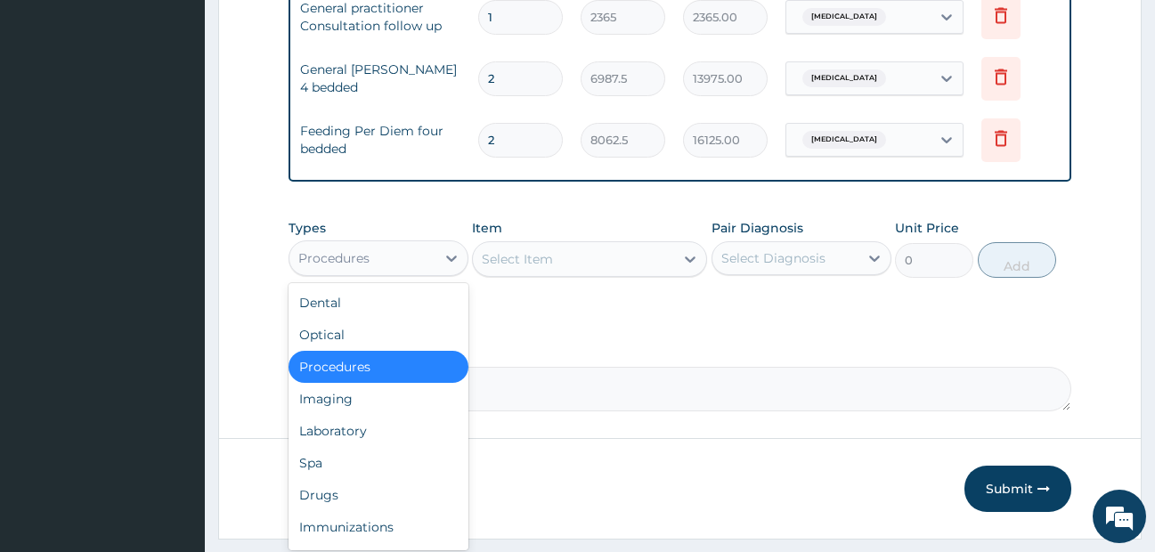
click at [418, 272] on div "Procedures" at bounding box center [362, 258] width 146 height 28
click at [353, 442] on div "Laboratory" at bounding box center [378, 431] width 180 height 32
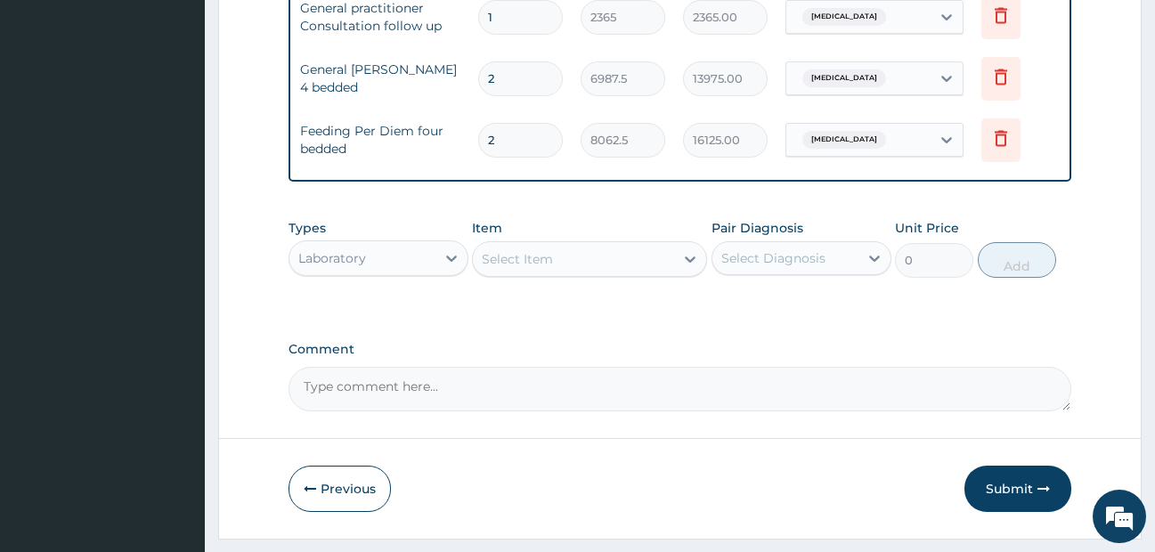
click at [619, 273] on div "Select Item" at bounding box center [573, 259] width 201 height 28
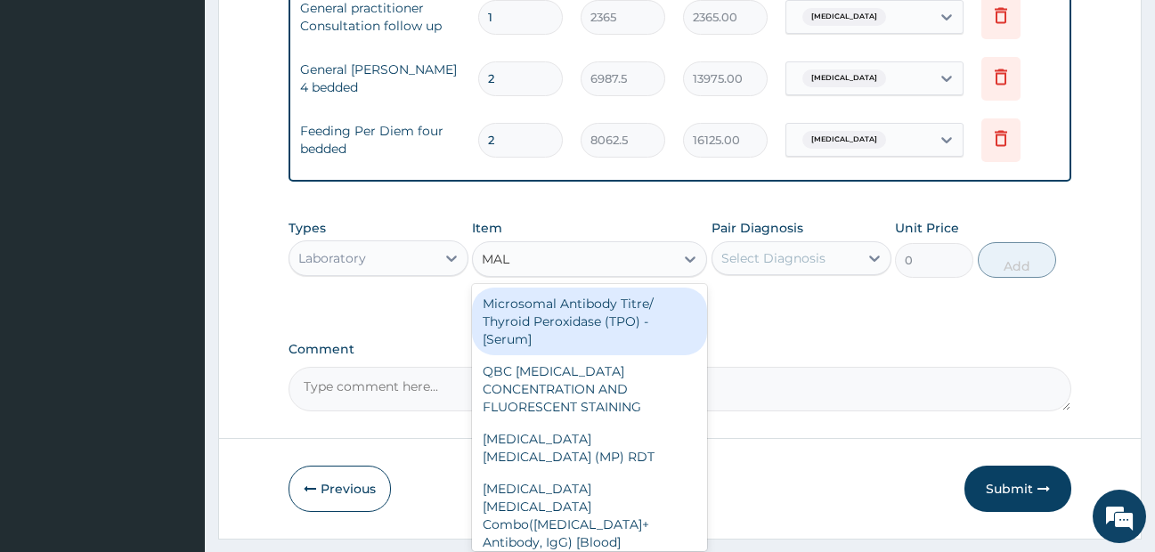
type input "MALA"
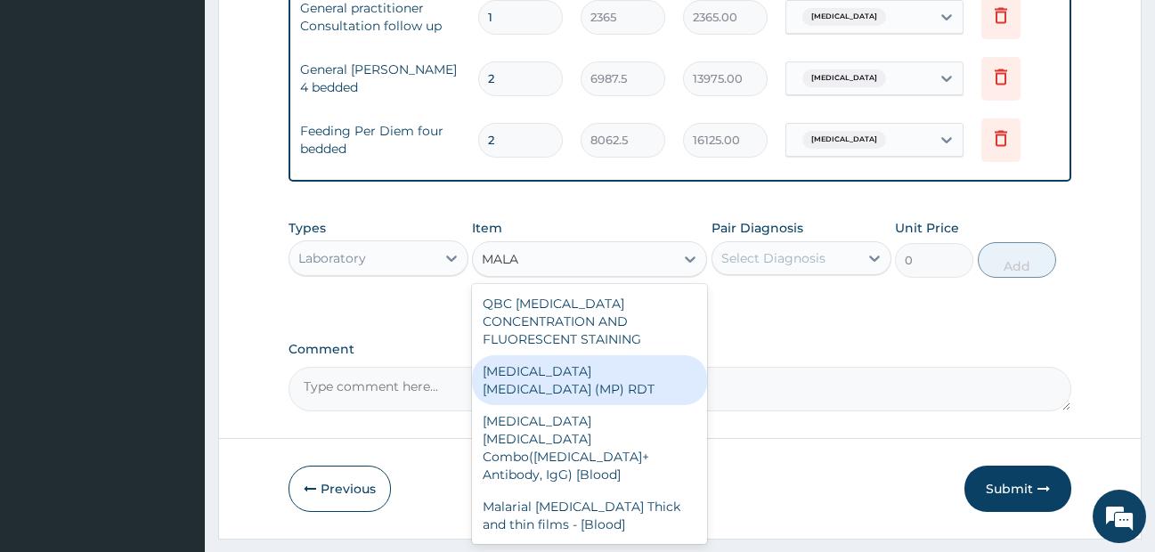
click at [614, 364] on div "MALARIA PARASITE (MP) RDT" at bounding box center [589, 380] width 235 height 50
type input "1612.5"
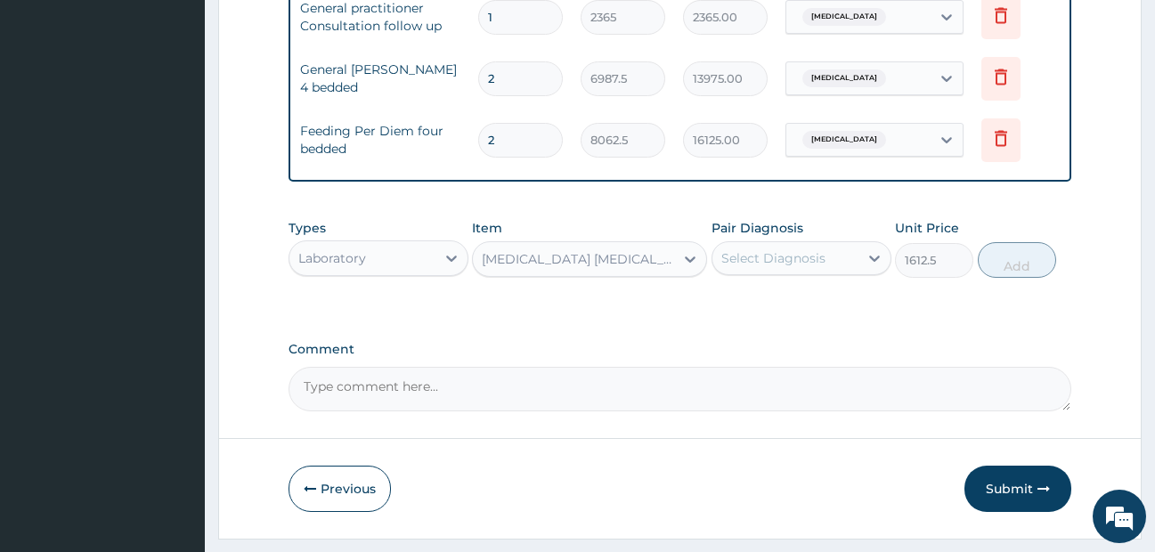
click at [793, 267] on div "Select Diagnosis" at bounding box center [773, 258] width 104 height 18
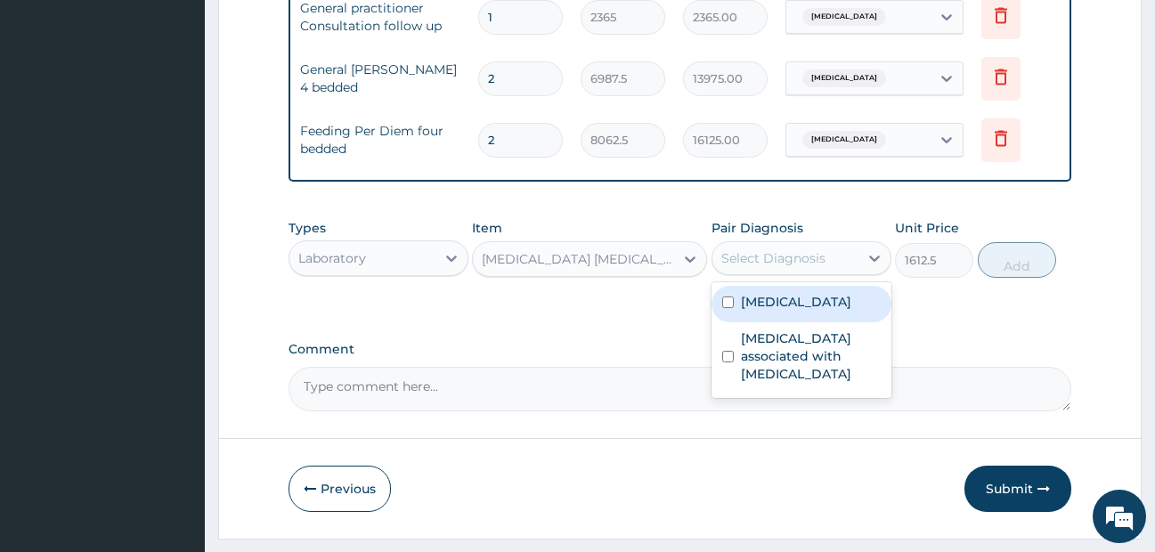
click at [790, 311] on label "Falciparum malaria" at bounding box center [796, 302] width 110 height 18
checkbox input "true"
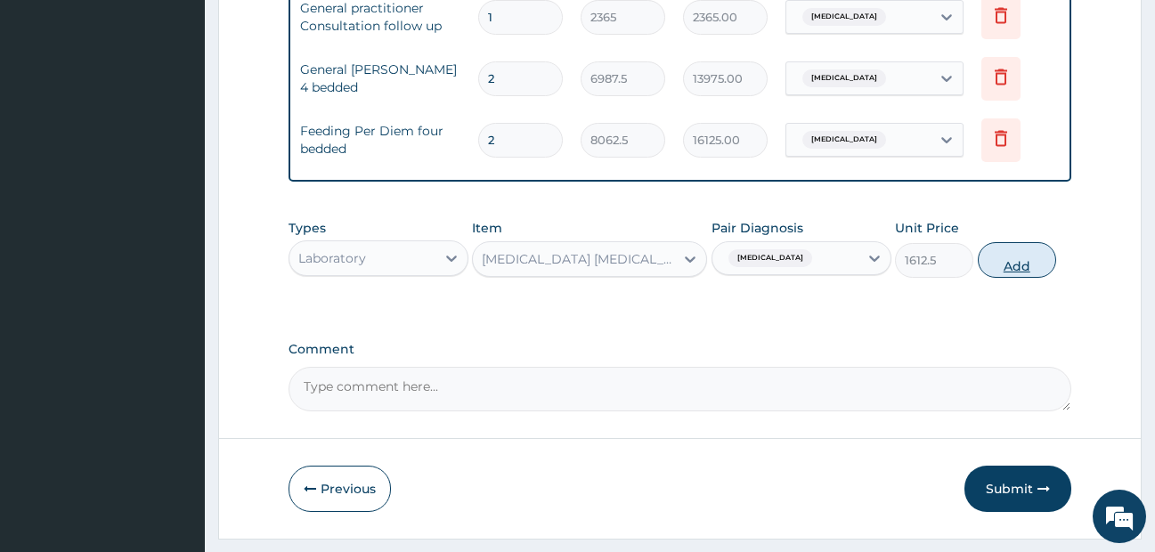
click at [1043, 278] on button "Add" at bounding box center [1017, 260] width 78 height 36
type input "0"
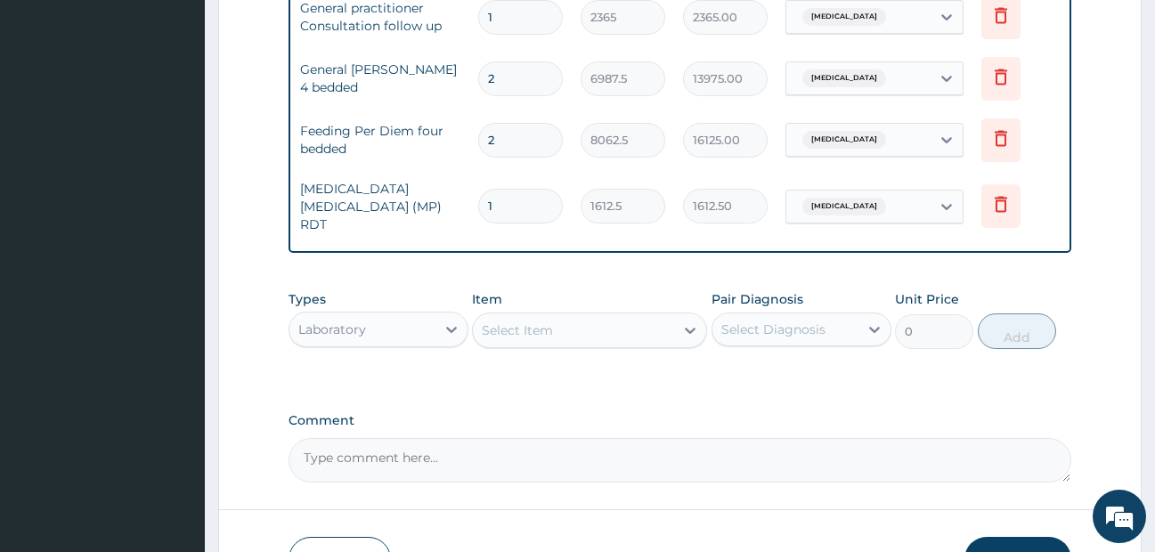
click at [564, 341] on div "Select Item" at bounding box center [573, 330] width 201 height 28
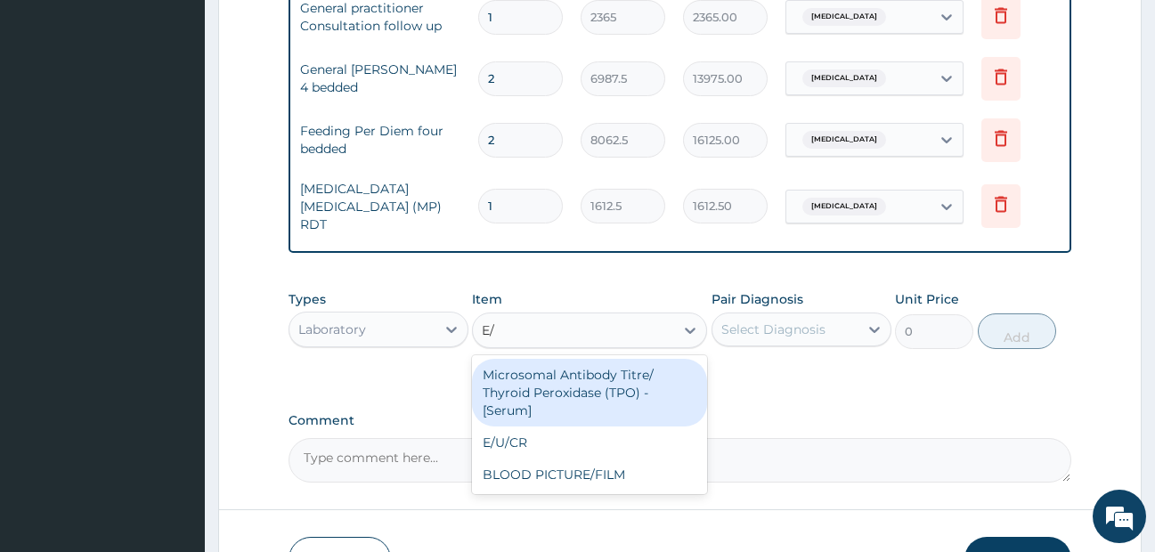
type input "E/U"
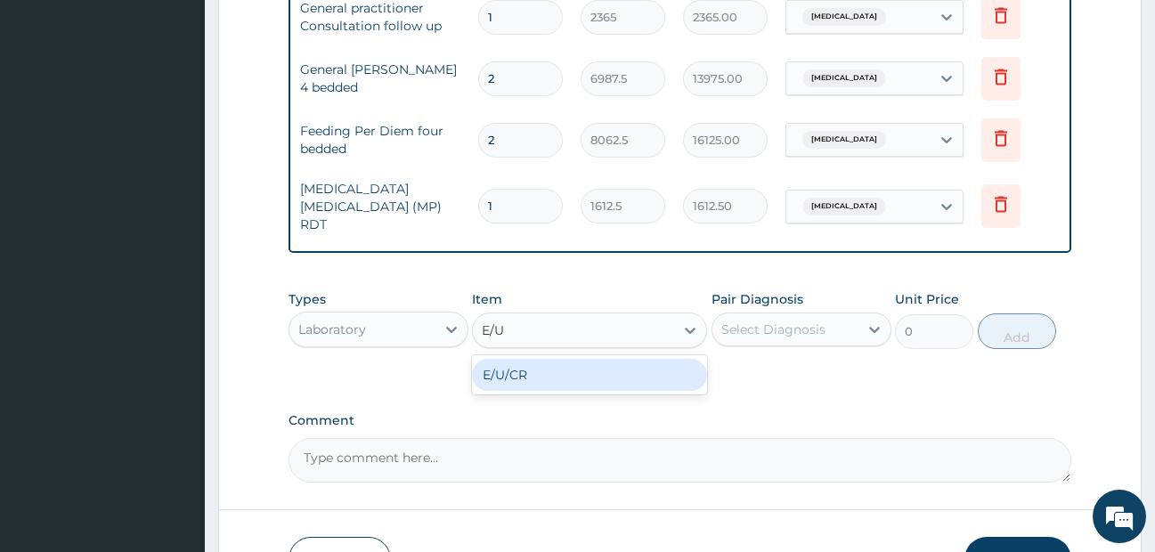
click at [542, 383] on div "E/U/CR" at bounding box center [589, 375] width 235 height 32
type input "8600"
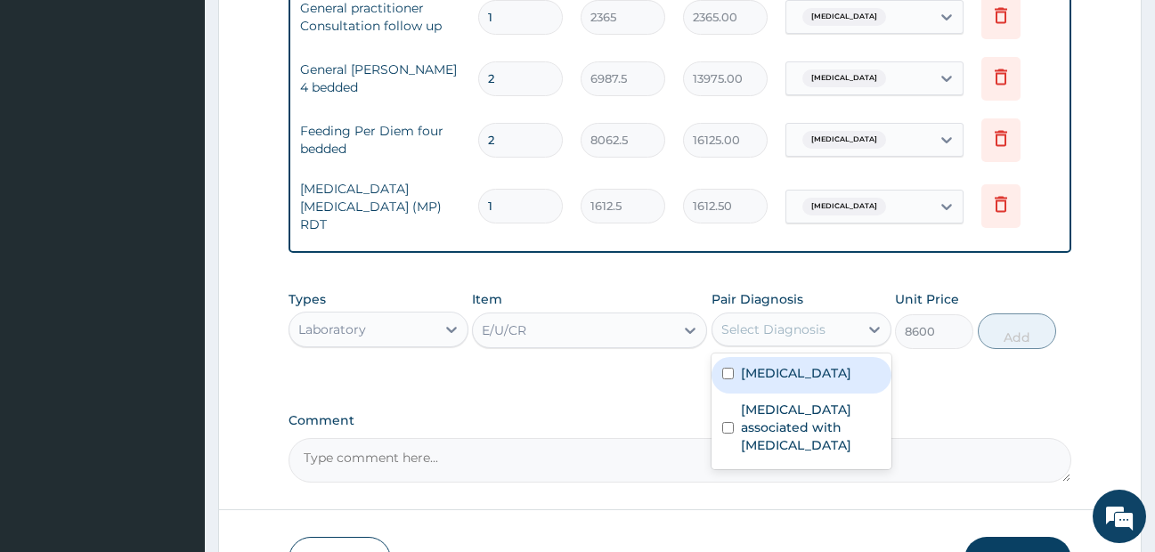
click at [799, 337] on div "Select Diagnosis" at bounding box center [773, 330] width 104 height 18
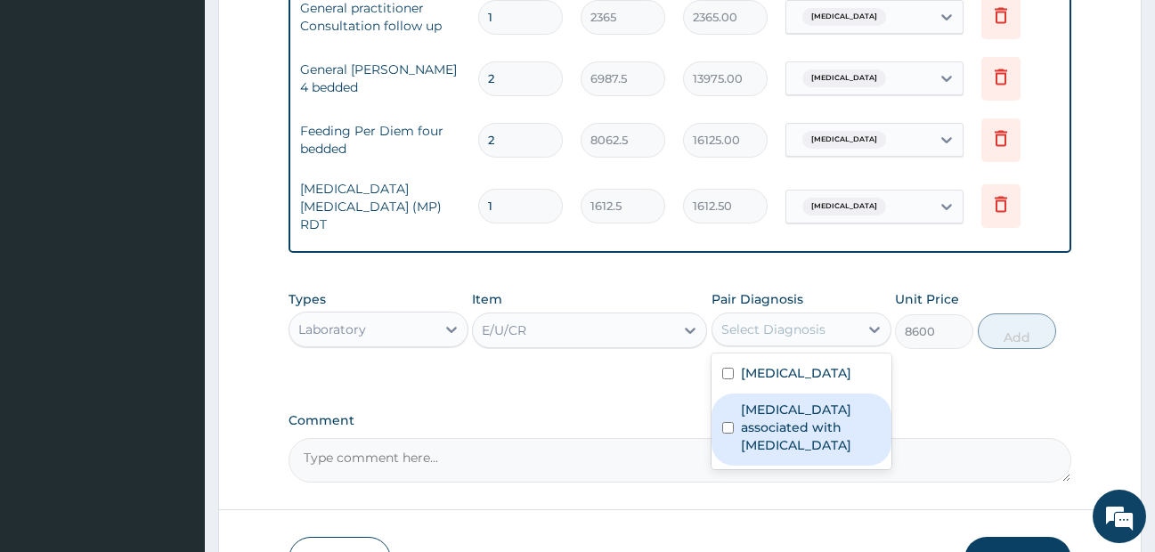
click at [800, 424] on label "Arthropathy associated with helminthiasis" at bounding box center [811, 427] width 140 height 53
checkbox input "true"
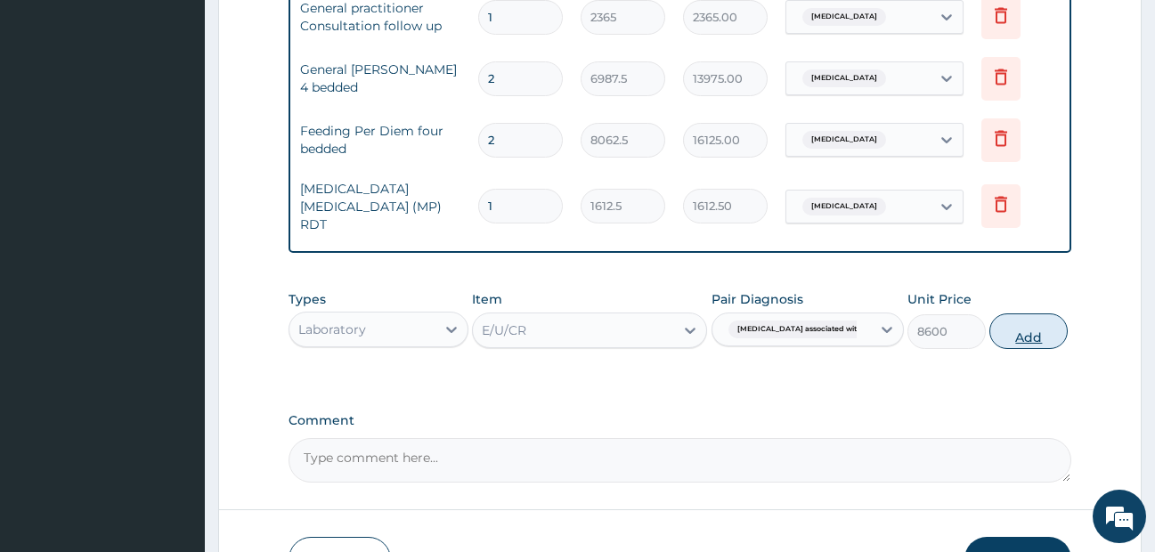
click at [1031, 344] on button "Add" at bounding box center [1028, 331] width 78 height 36
type input "0"
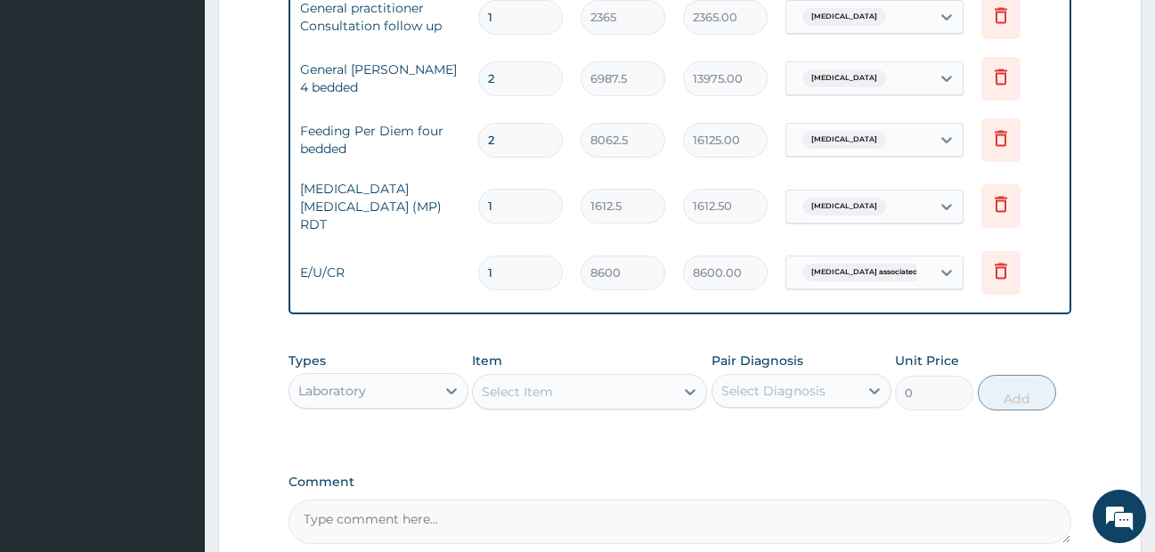
click at [375, 388] on div "Laboratory" at bounding box center [362, 391] width 146 height 28
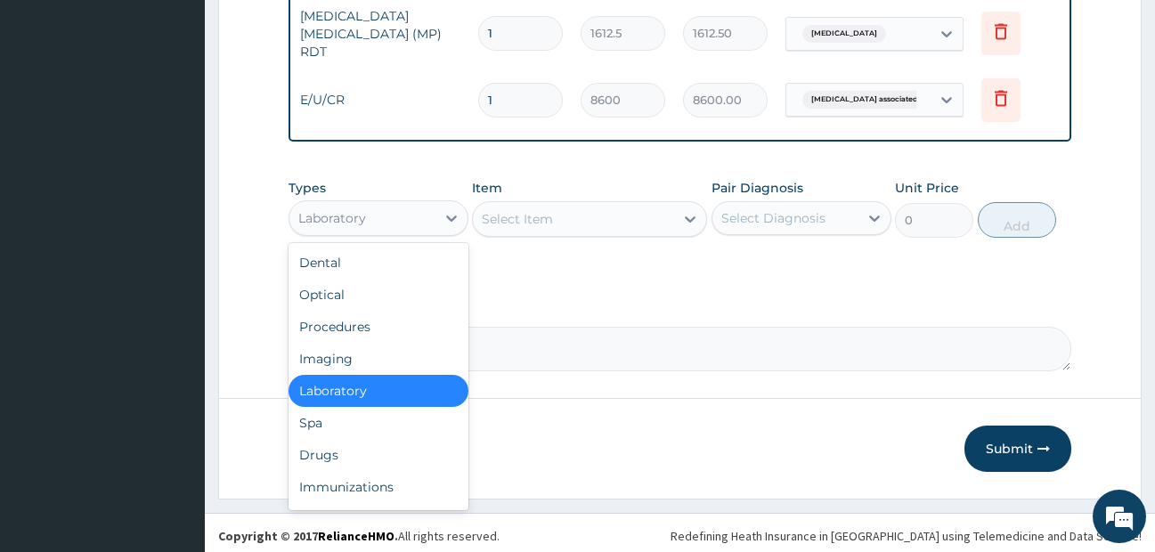
scroll to position [902, 0]
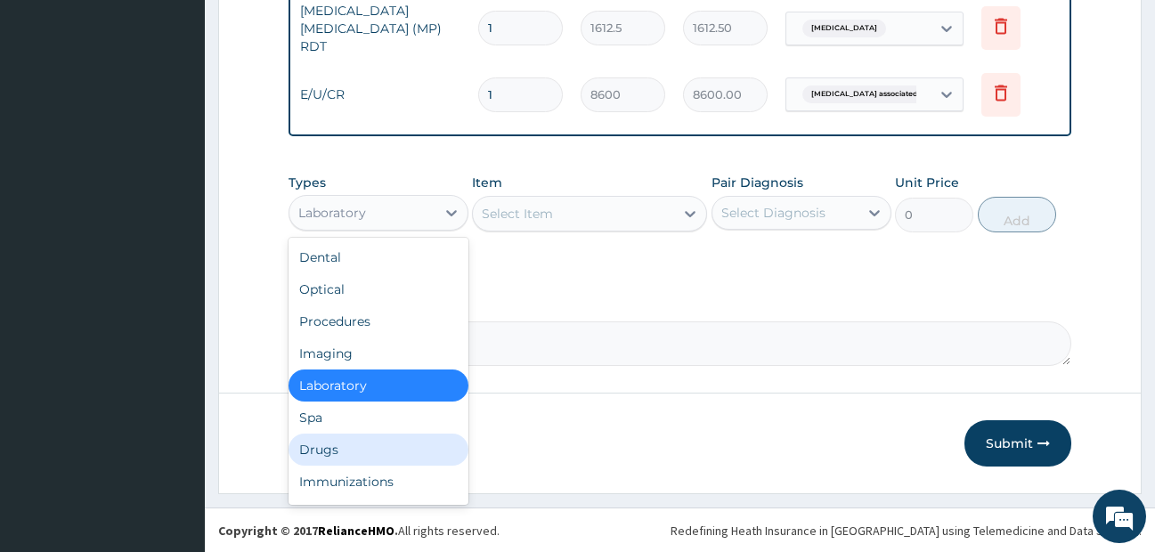
click at [325, 451] on div "Drugs" at bounding box center [378, 450] width 180 height 32
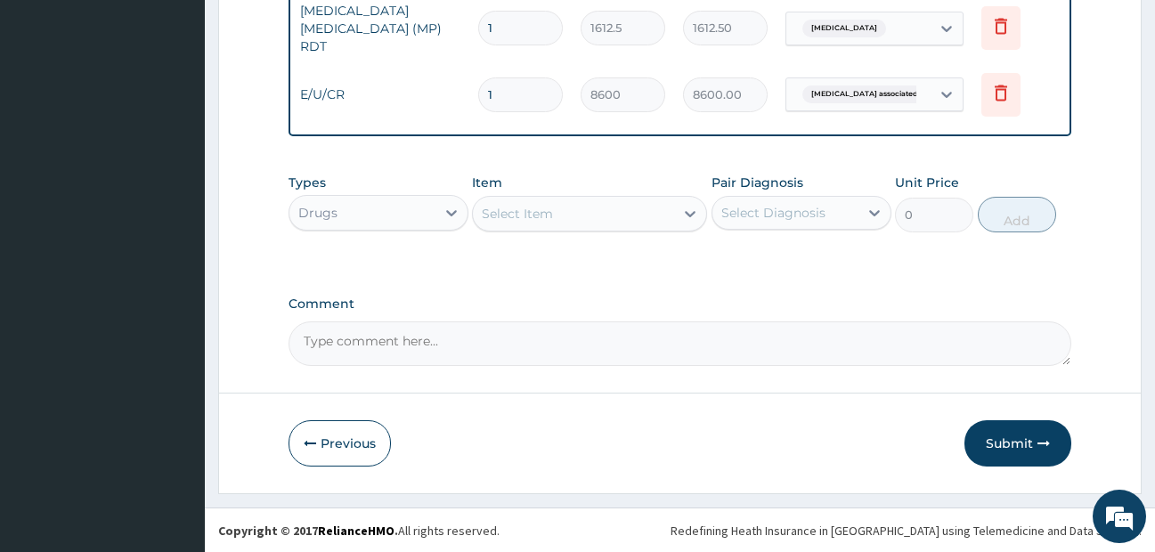
click at [650, 225] on div "Select Item" at bounding box center [573, 213] width 201 height 28
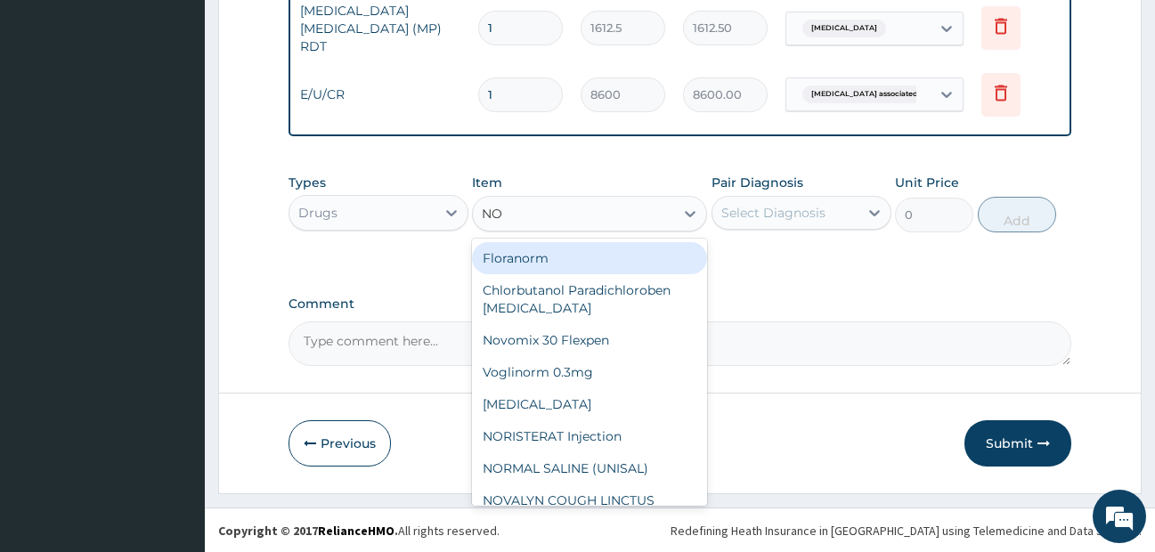
type input "NOR"
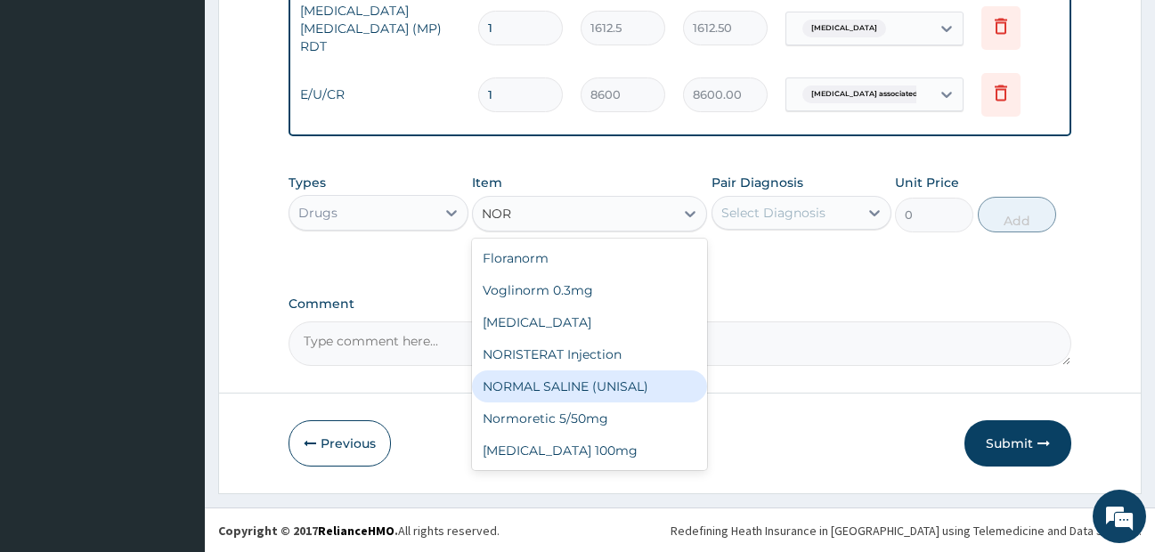
click at [518, 386] on div "NORMAL SALINE (UNISAL)" at bounding box center [589, 386] width 235 height 32
type input "1773.75"
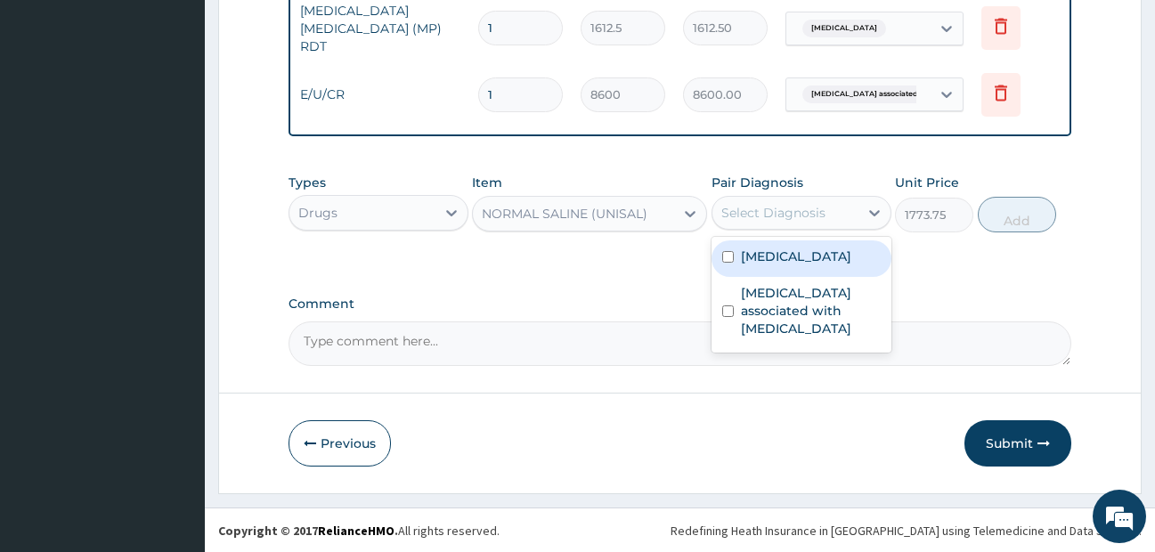
click at [758, 222] on div "Select Diagnosis" at bounding box center [773, 213] width 104 height 18
click at [793, 257] on label "Falciparum malaria" at bounding box center [796, 257] width 110 height 18
checkbox input "true"
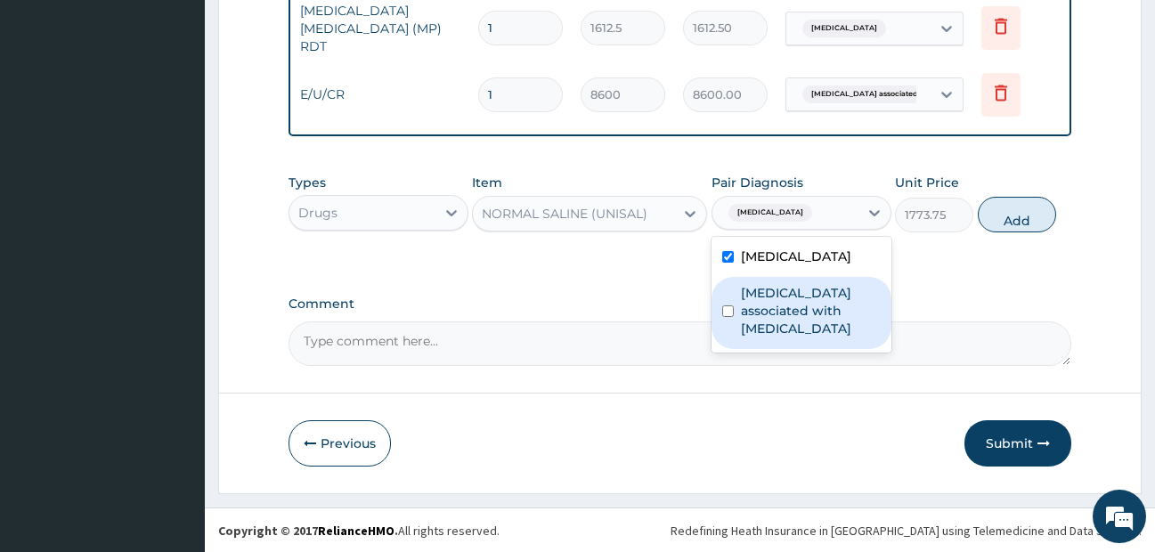
click at [790, 300] on label "Arthropathy associated with helminthiasis" at bounding box center [811, 310] width 140 height 53
checkbox input "true"
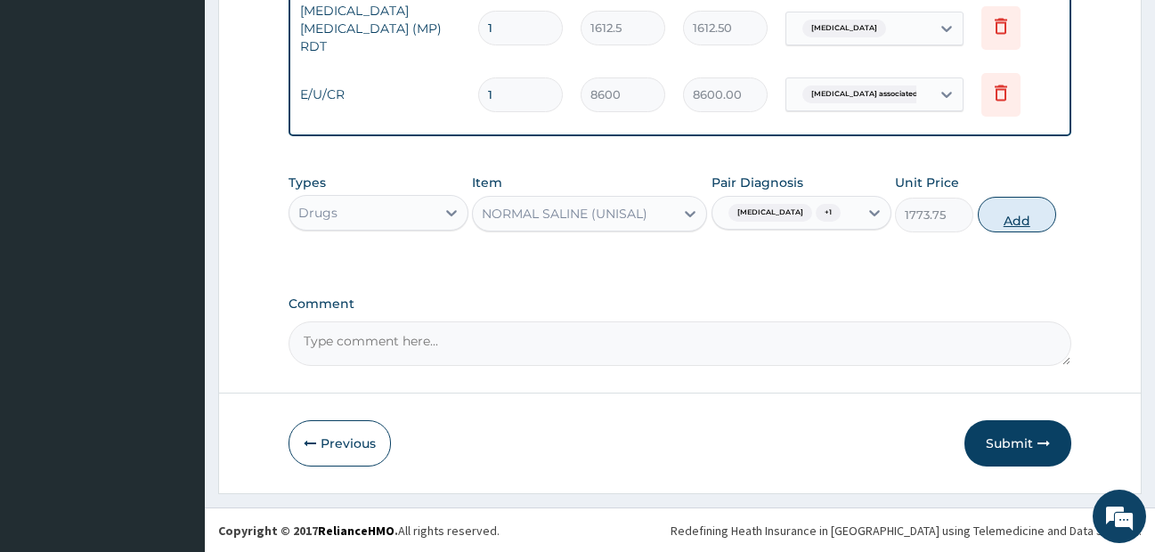
click at [993, 232] on button "Add" at bounding box center [1017, 215] width 78 height 36
type input "0"
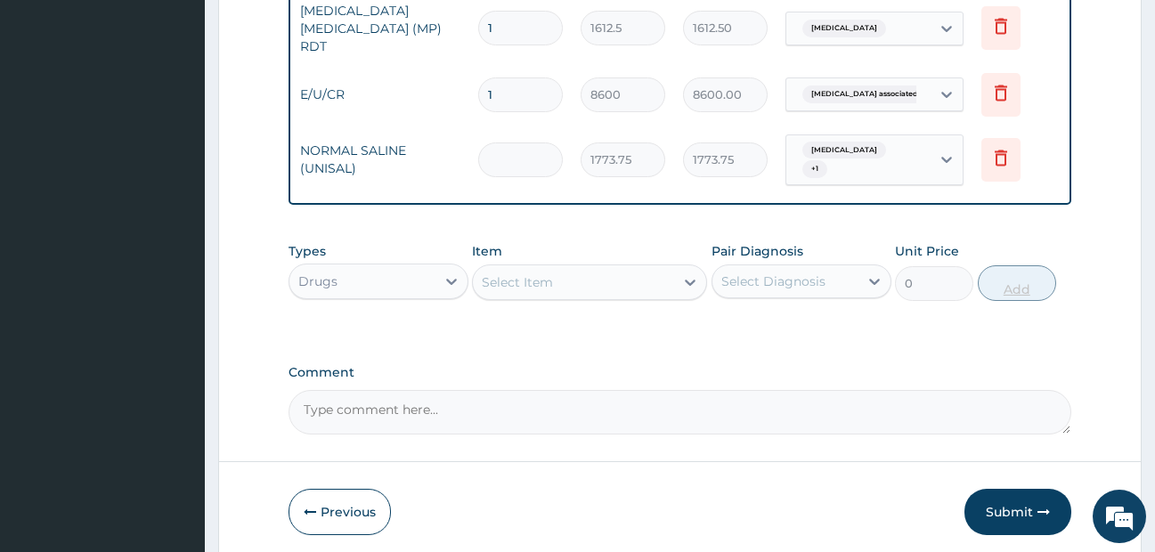
type input "0.00"
type input "2"
type input "3547.50"
type input "2"
click at [548, 285] on div "Select Item" at bounding box center [517, 282] width 71 height 18
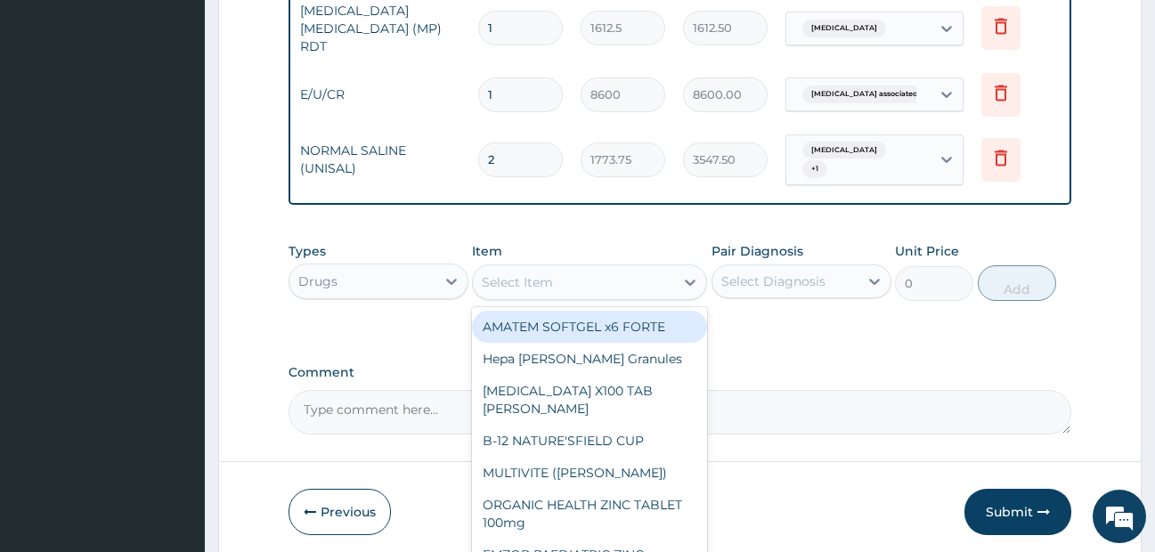
type input "B"
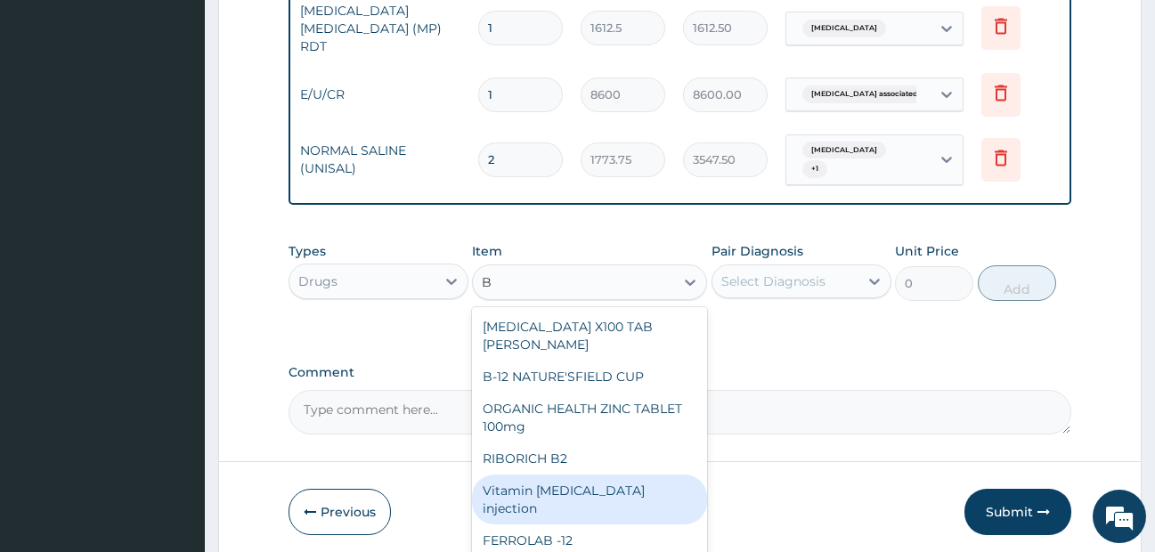
click at [620, 491] on div "Vitamin B complex injection" at bounding box center [589, 500] width 235 height 50
type input "354.75"
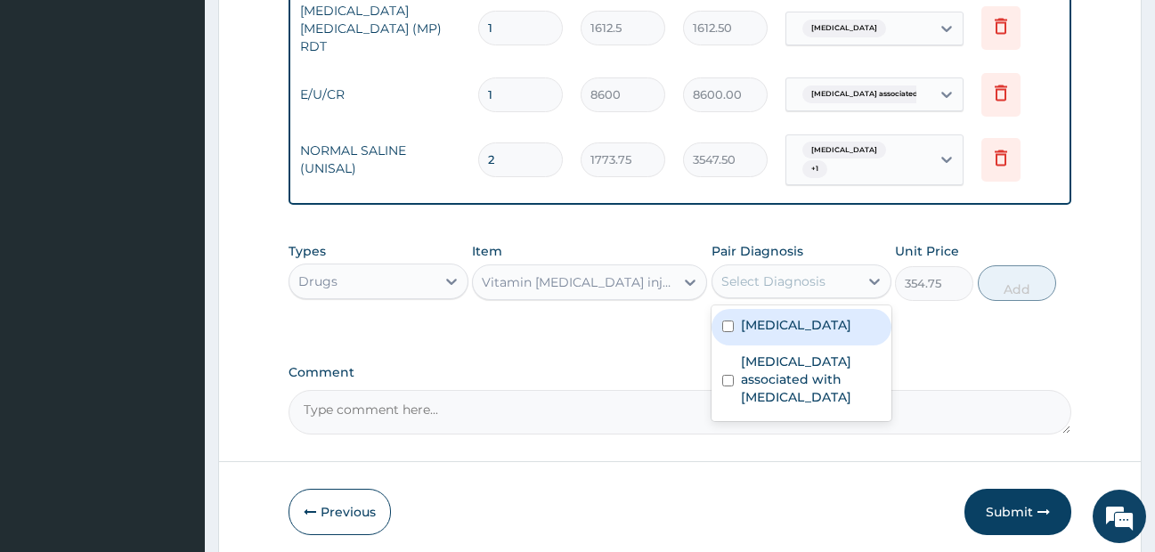
click at [787, 287] on div "Select Diagnosis" at bounding box center [773, 281] width 104 height 18
click at [794, 329] on label "Falciparum malaria" at bounding box center [796, 325] width 110 height 18
checkbox input "true"
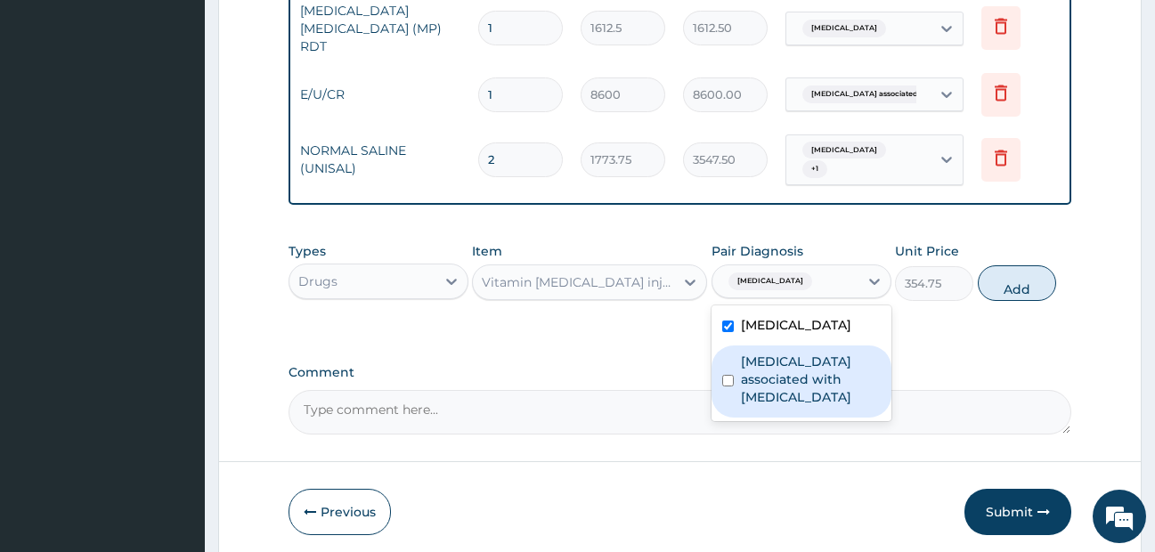
click at [803, 402] on label "Arthropathy associated with helminthiasis" at bounding box center [811, 379] width 140 height 53
checkbox input "true"
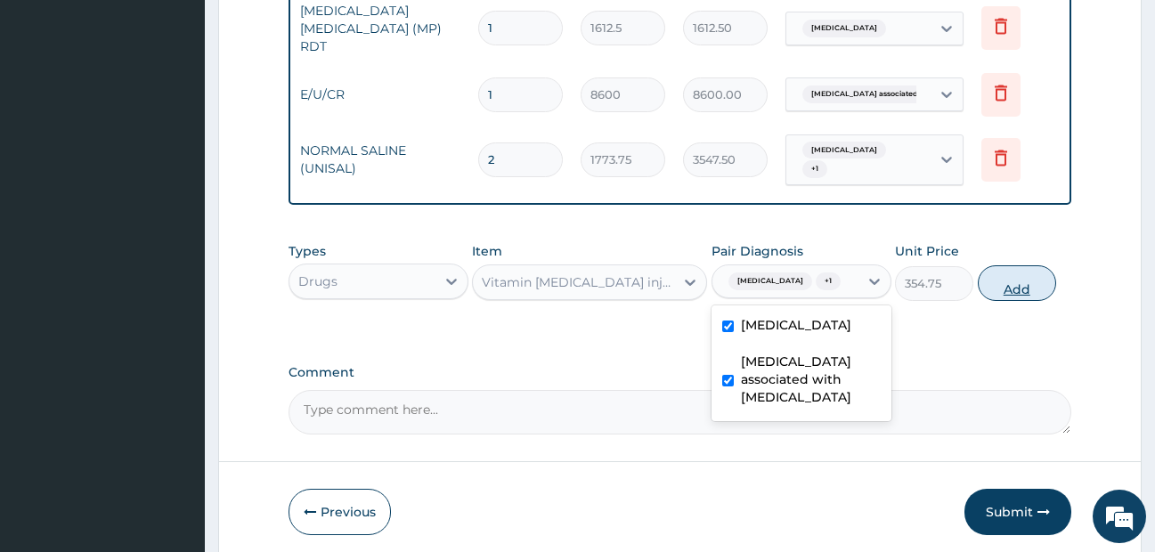
click at [1026, 301] on button "Add" at bounding box center [1017, 283] width 78 height 36
type input "0"
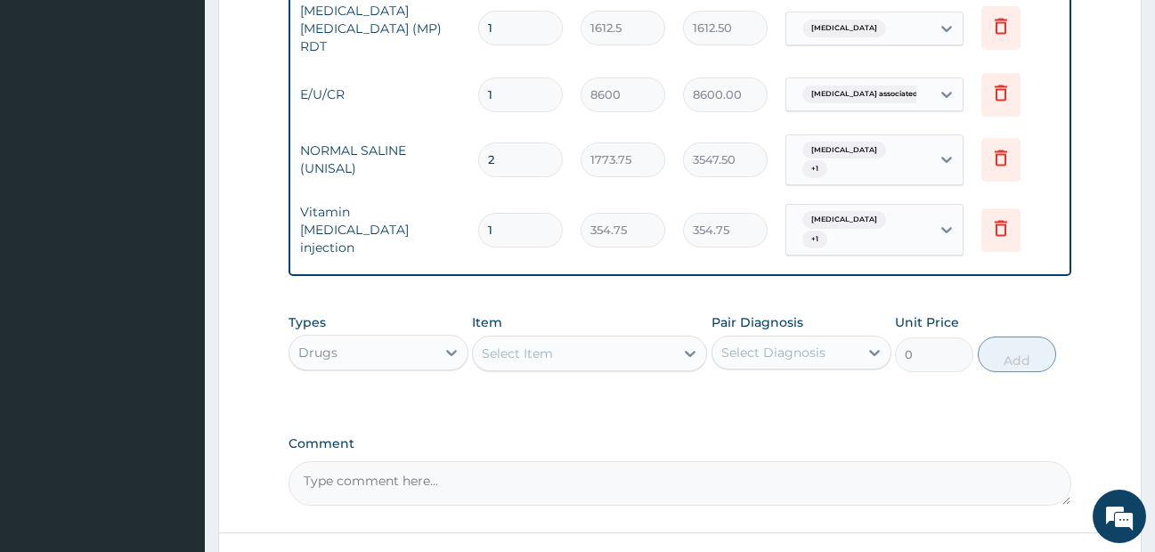
click at [618, 362] on div "Select Item" at bounding box center [573, 353] width 201 height 28
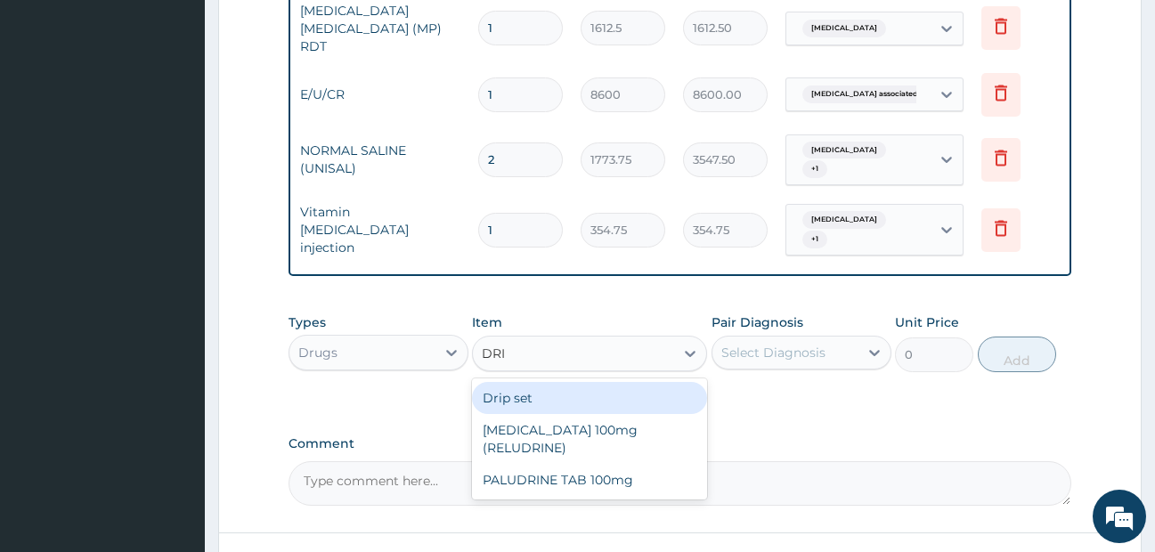
type input "DRIP"
click at [582, 402] on div "Drip set" at bounding box center [589, 398] width 235 height 32
type input "236.5"
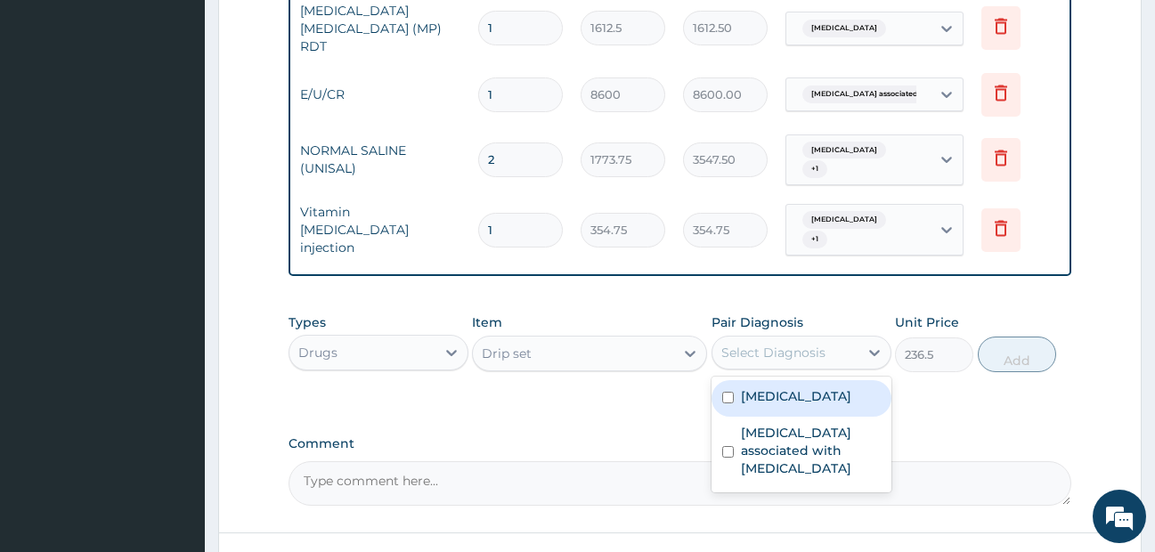
click at [818, 355] on div "Select Diagnosis" at bounding box center [773, 353] width 104 height 18
click at [789, 399] on label "Falciparum malaria" at bounding box center [796, 396] width 110 height 18
checkbox input "true"
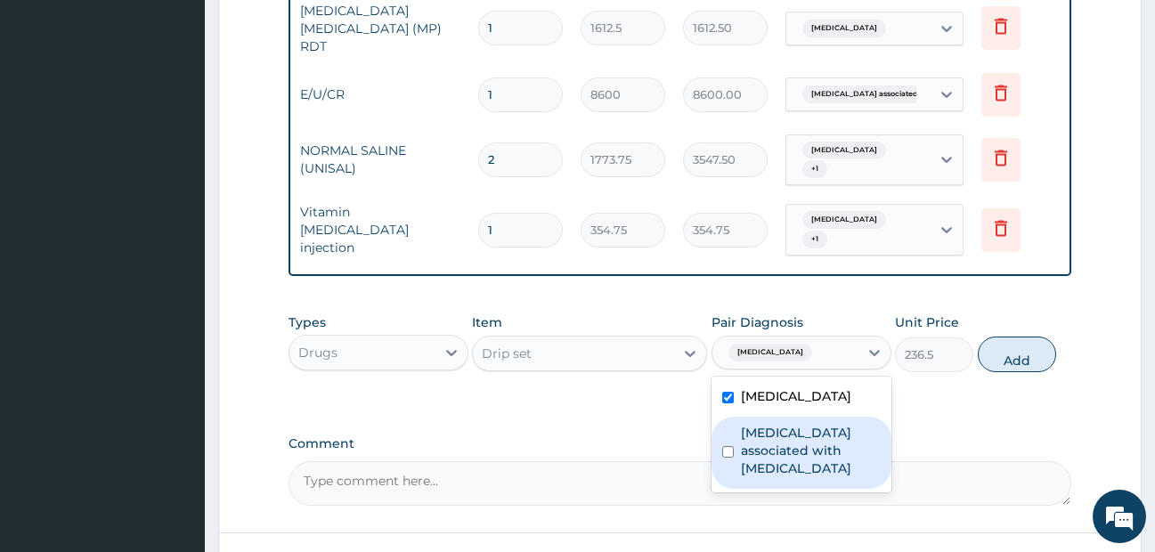
click at [779, 450] on label "Arthropathy associated with helminthiasis" at bounding box center [811, 450] width 140 height 53
checkbox input "true"
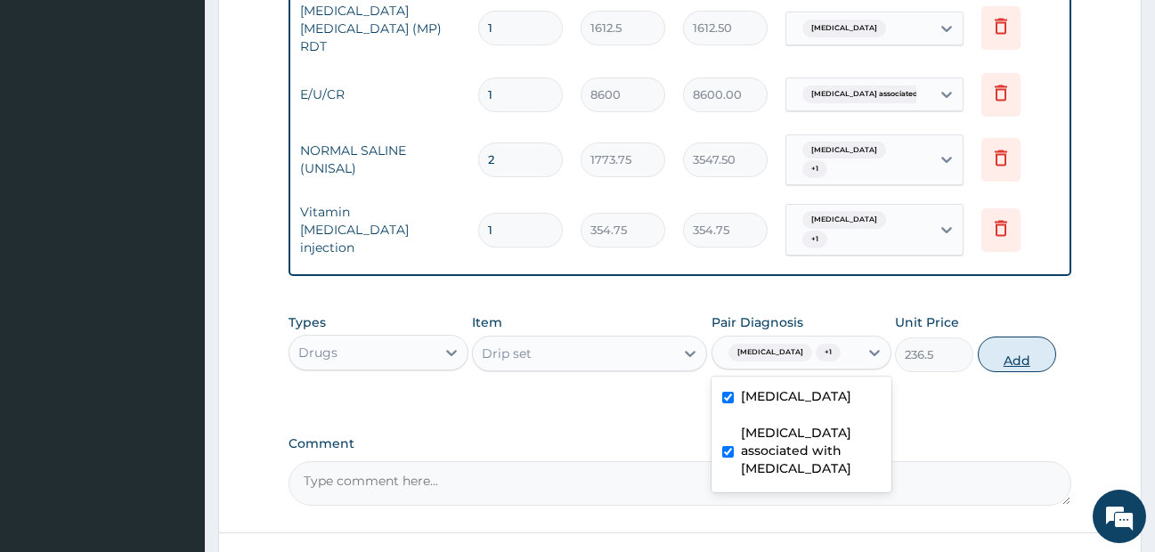
click at [1021, 365] on button "Add" at bounding box center [1017, 355] width 78 height 36
type input "0"
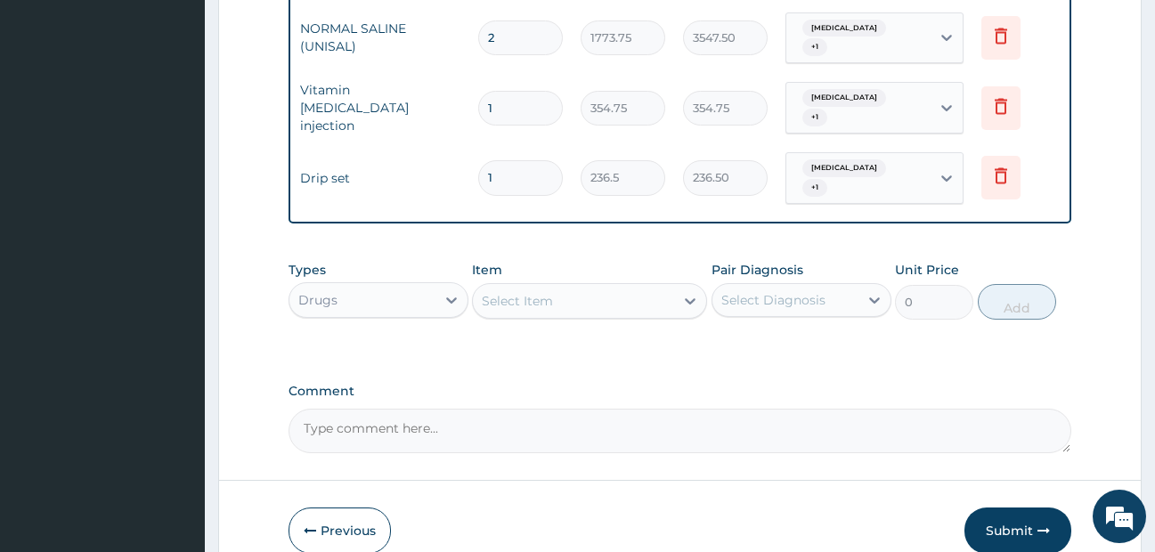
scroll to position [1080, 0]
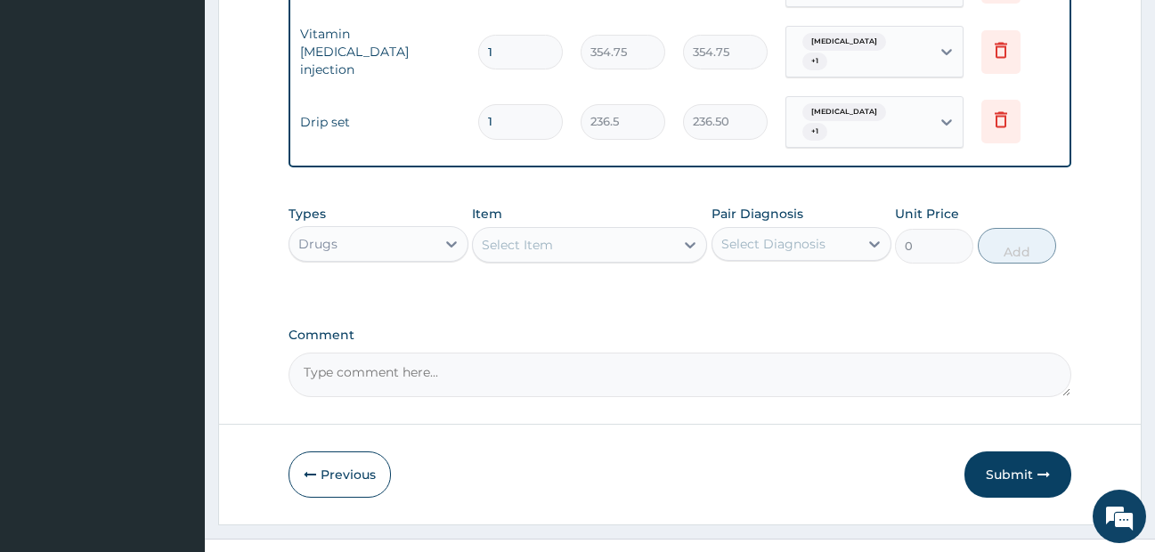
click at [507, 247] on div "Select Item" at bounding box center [517, 245] width 71 height 18
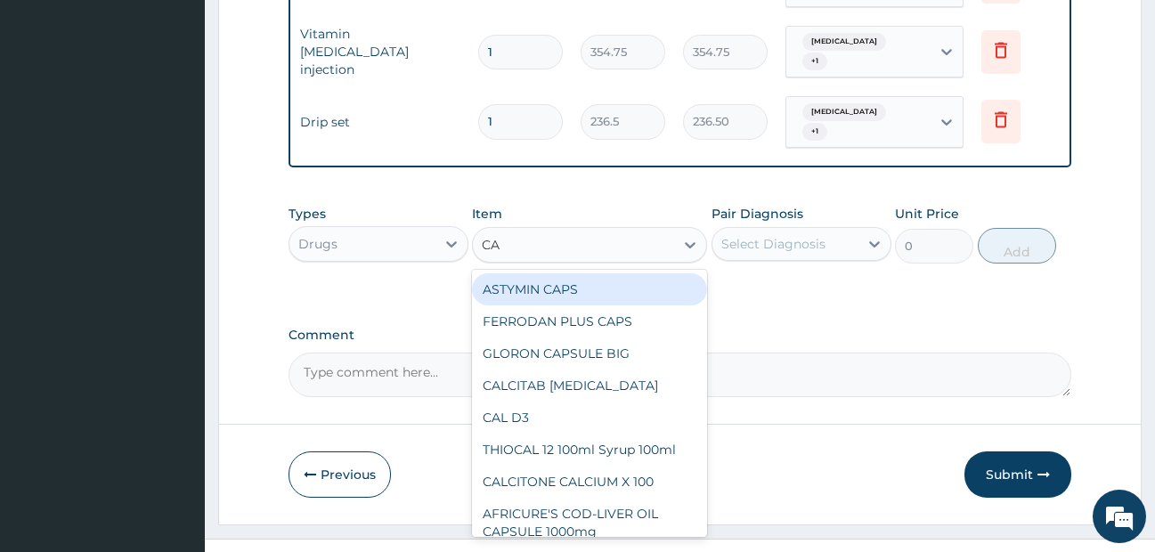
type input "CAN"
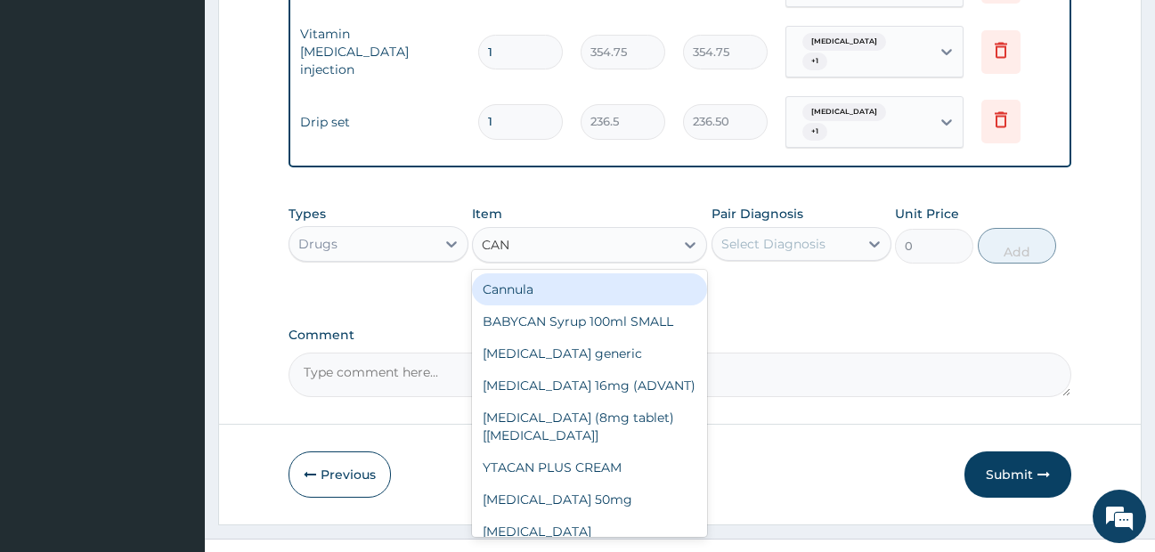
click at [509, 300] on div "Cannula" at bounding box center [589, 289] width 235 height 32
type input "236.5"
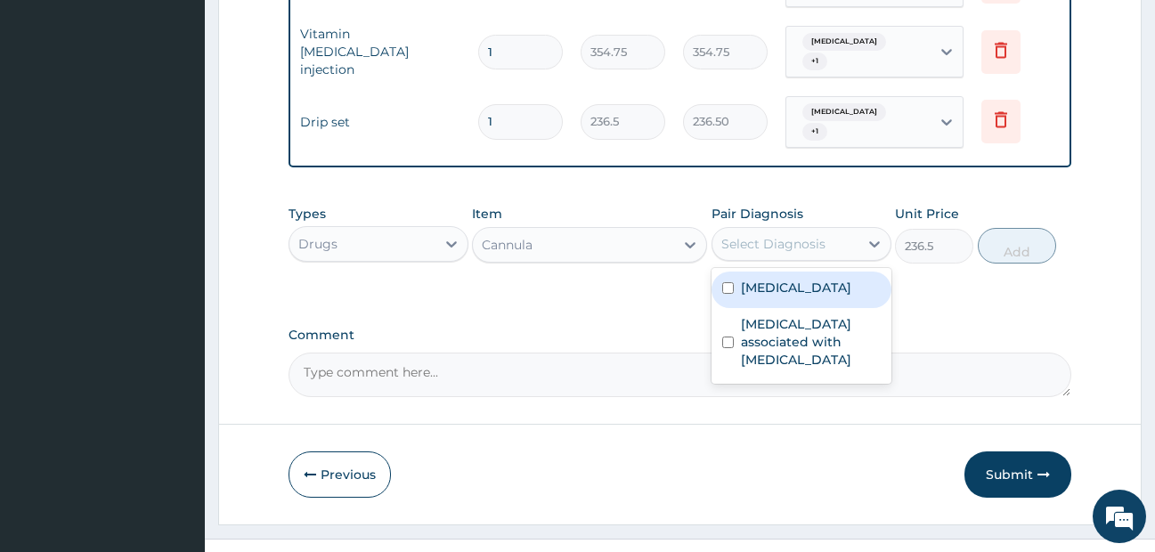
click at [840, 253] on div "Select Diagnosis" at bounding box center [785, 244] width 146 height 28
click at [816, 288] on label "Falciparum malaria" at bounding box center [796, 288] width 110 height 18
checkbox input "true"
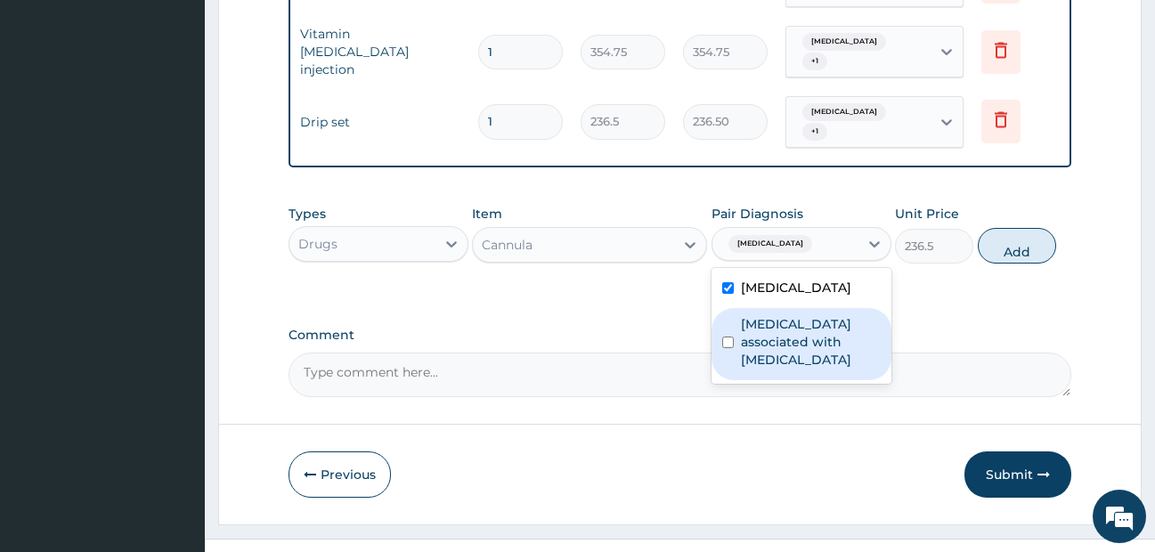
click at [807, 339] on label "Arthropathy associated with helminthiasis" at bounding box center [811, 341] width 140 height 53
checkbox input "true"
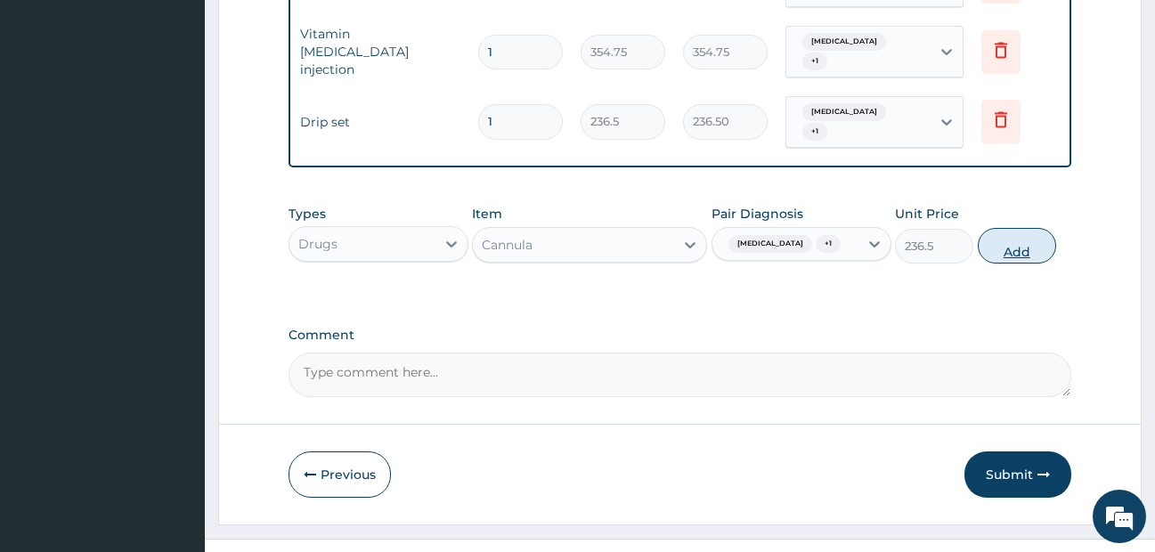
click at [986, 264] on button "Add" at bounding box center [1017, 246] width 78 height 36
type input "0"
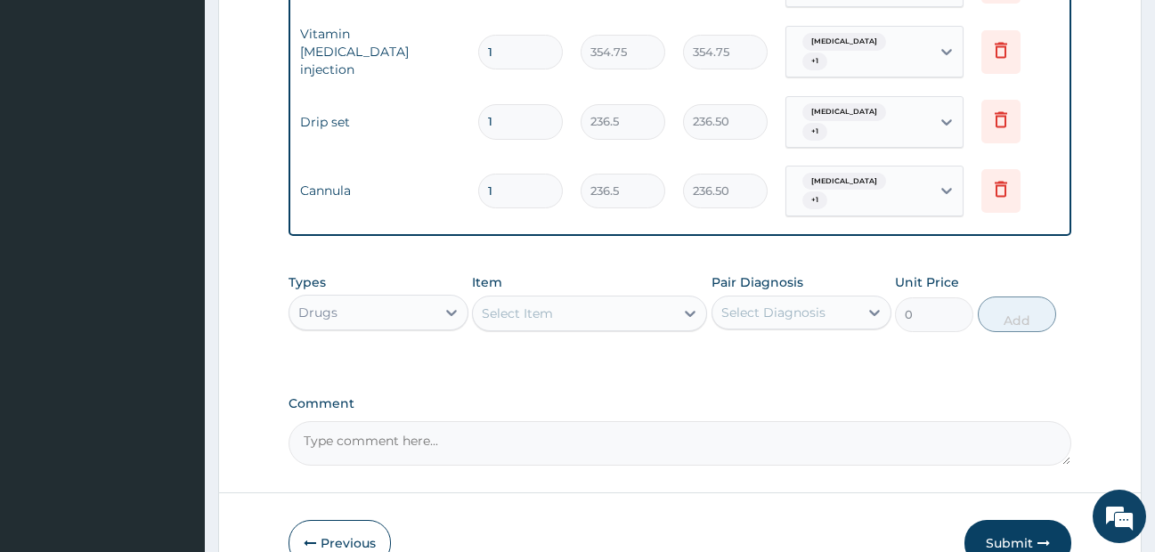
click at [625, 309] on div "Select Item" at bounding box center [573, 313] width 201 height 28
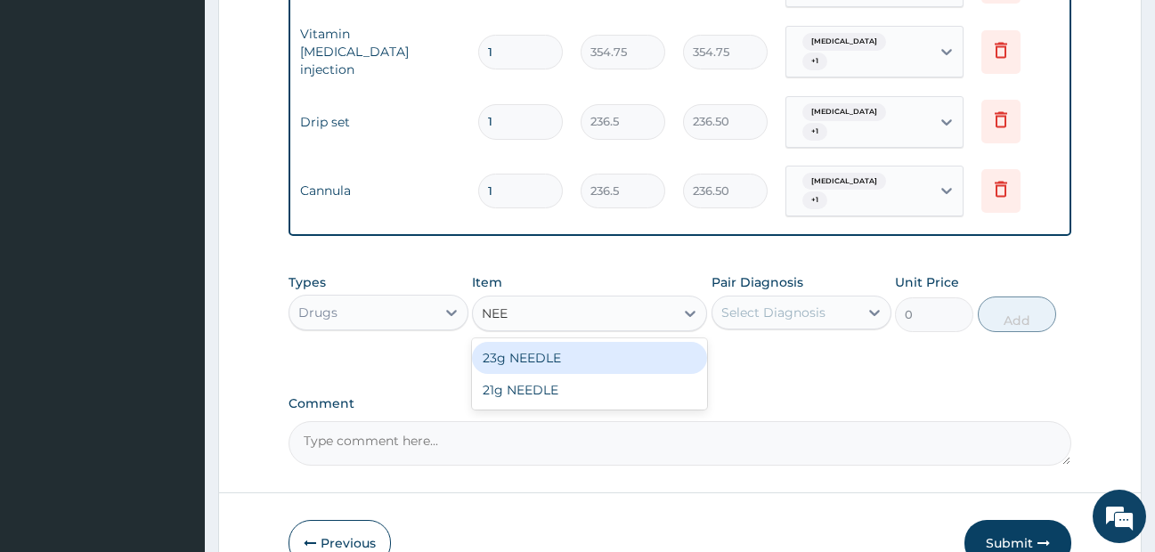
type input "NEED"
click at [617, 366] on div "23g NEEDLE" at bounding box center [589, 358] width 235 height 32
type input "59.125"
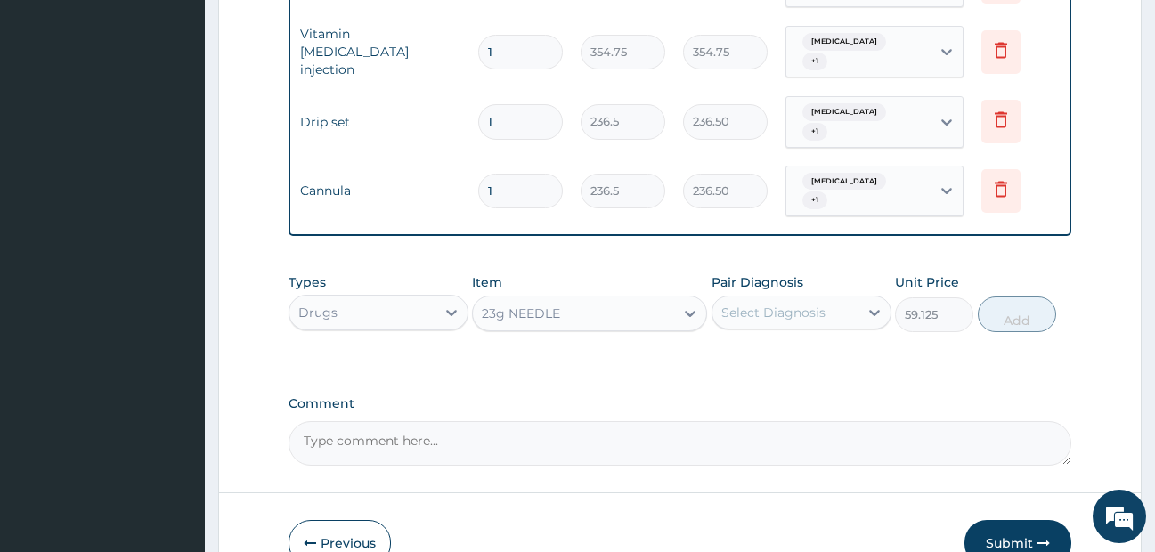
click at [754, 321] on div "Select Diagnosis" at bounding box center [773, 313] width 104 height 18
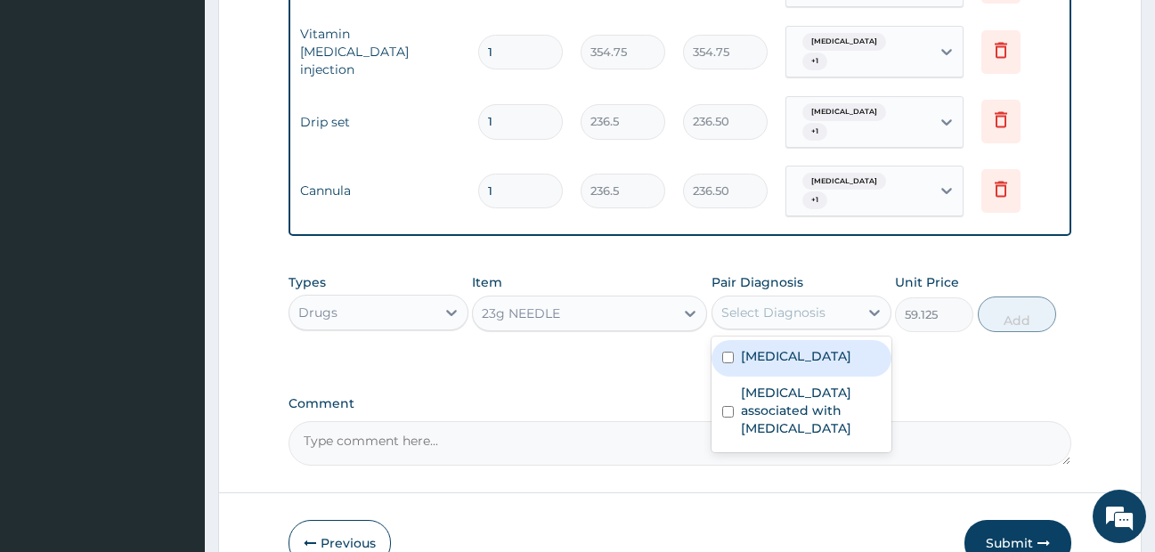
drag, startPoint x: 755, startPoint y: 361, endPoint x: 762, endPoint y: 424, distance: 63.6
click at [755, 365] on label "Falciparum malaria" at bounding box center [796, 356] width 110 height 18
checkbox input "true"
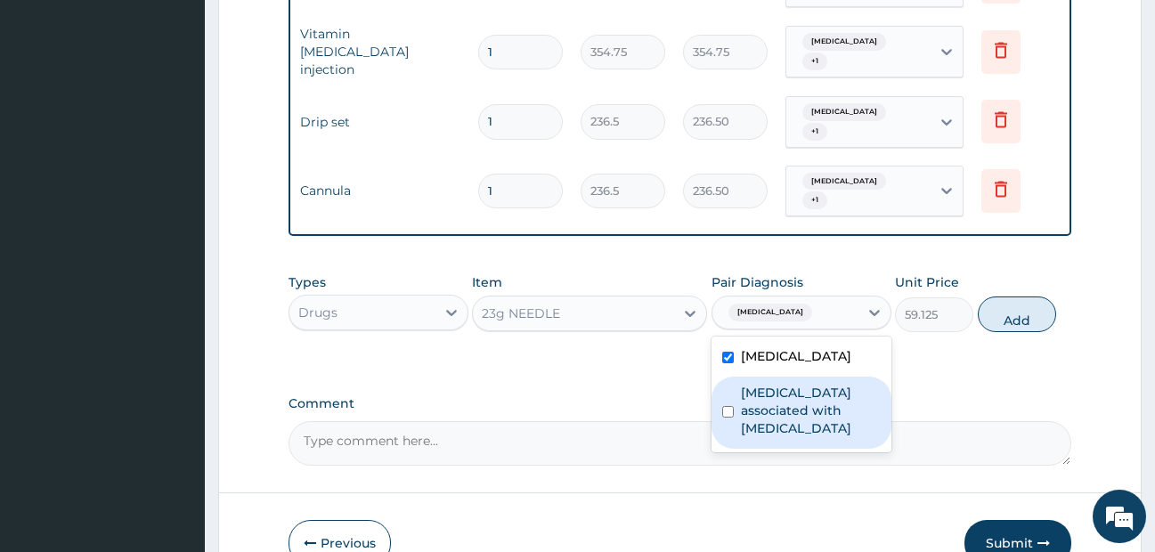
click at [763, 424] on label "Arthropathy associated with helminthiasis" at bounding box center [811, 410] width 140 height 53
checkbox input "true"
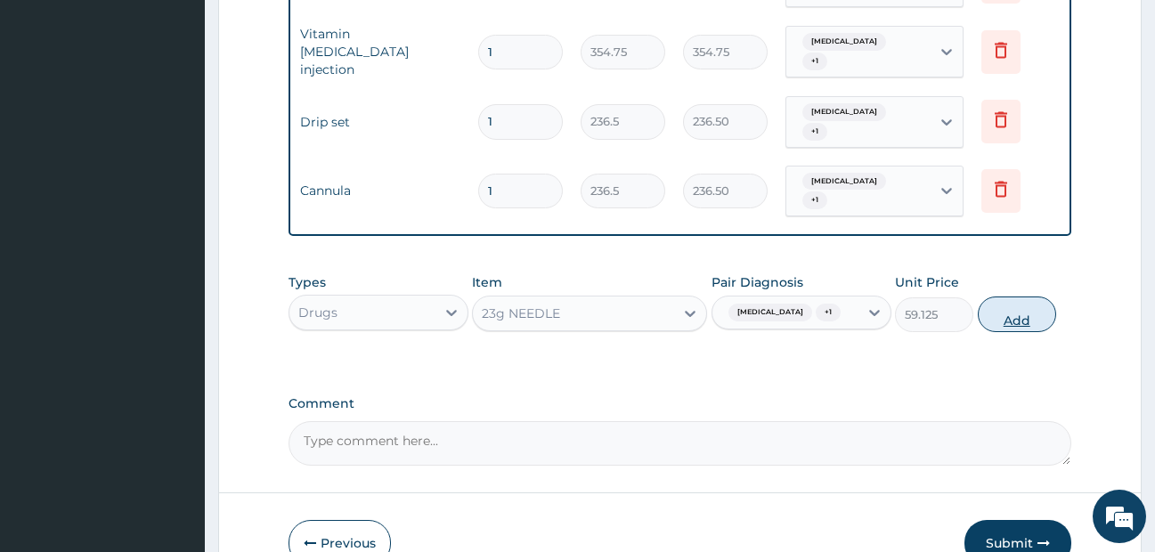
click at [1006, 332] on button "Add" at bounding box center [1017, 314] width 78 height 36
type input "0"
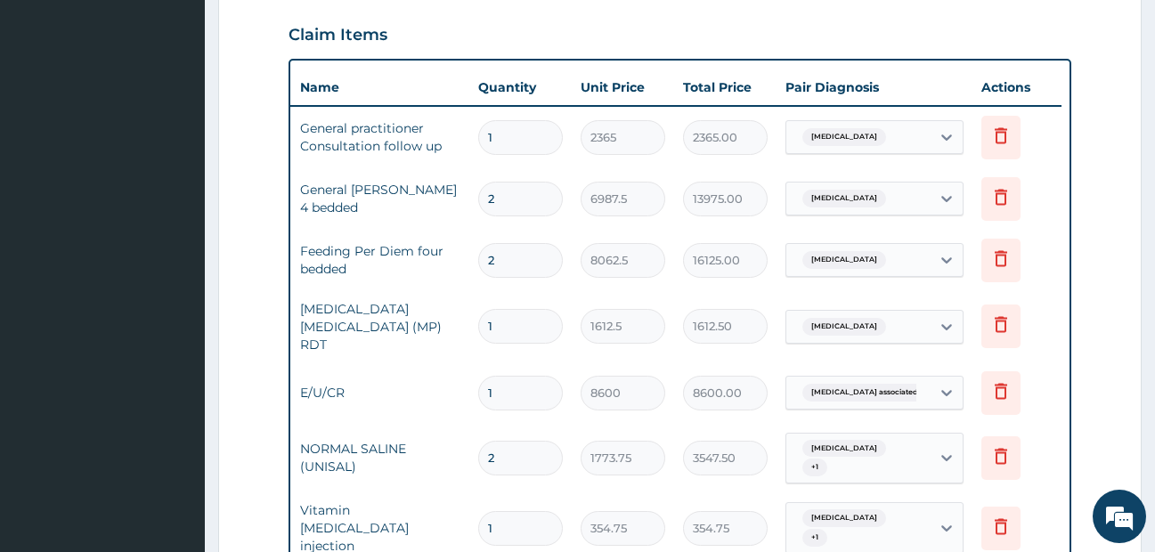
scroll to position [635, 0]
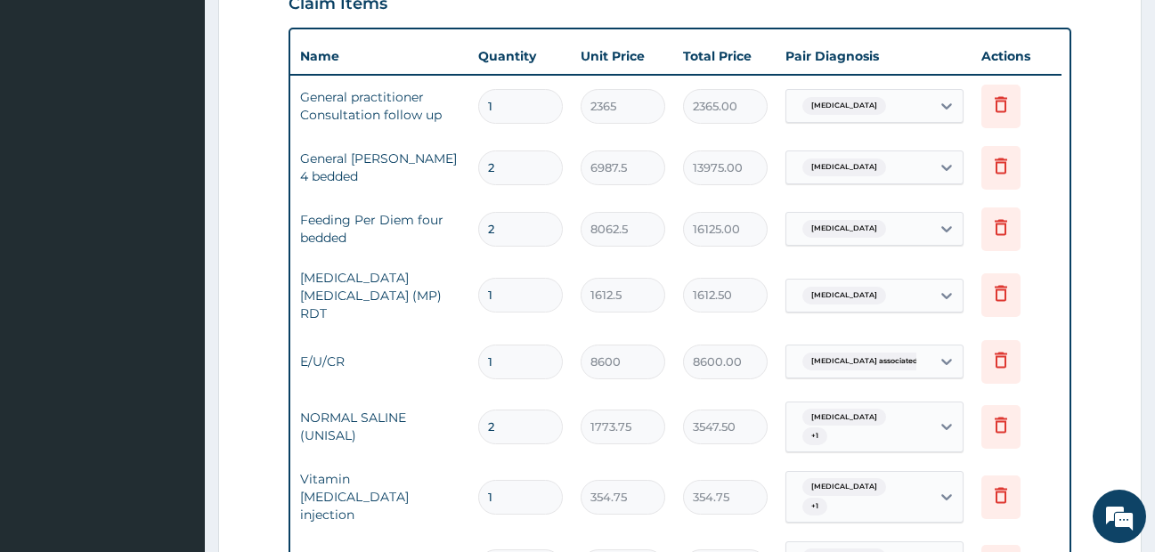
click at [507, 172] on input "2" at bounding box center [520, 167] width 85 height 35
type input "0.00"
type input "1"
type input "6987.50"
type input "1"
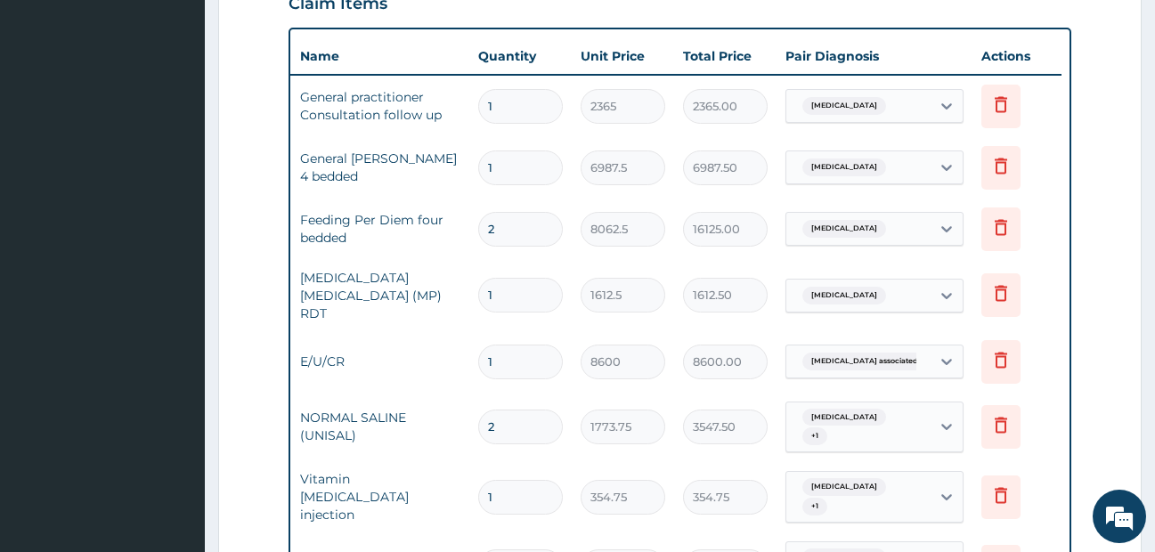
click at [526, 222] on input "2" at bounding box center [520, 229] width 85 height 35
type input "0.00"
type input "1"
type input "8062.50"
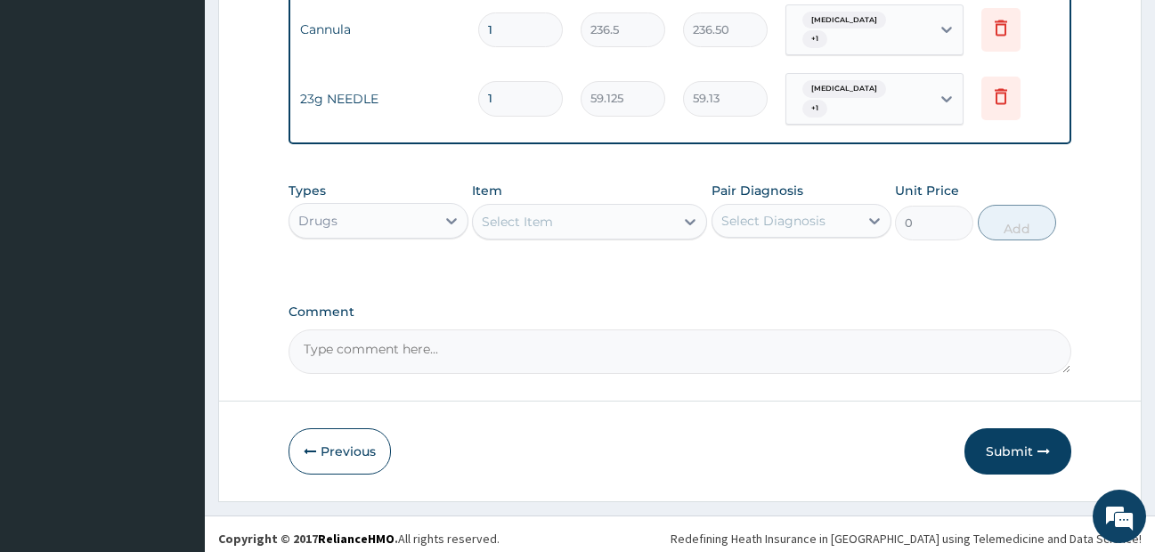
scroll to position [1253, 0]
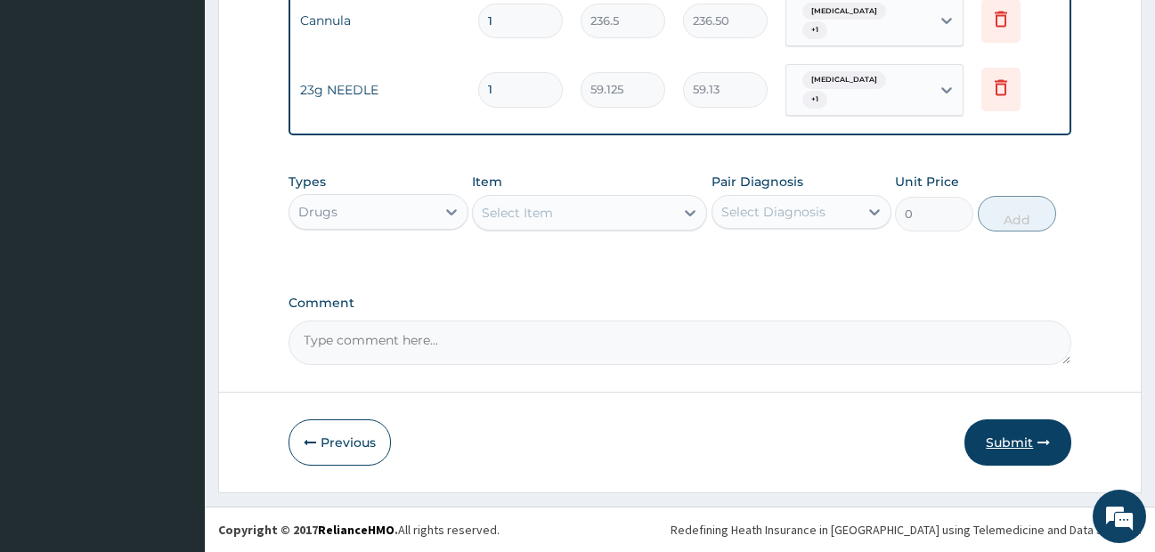
type input "1"
click at [1015, 451] on button "Submit" at bounding box center [1017, 442] width 107 height 46
